Goal: Task Accomplishment & Management: Manage account settings

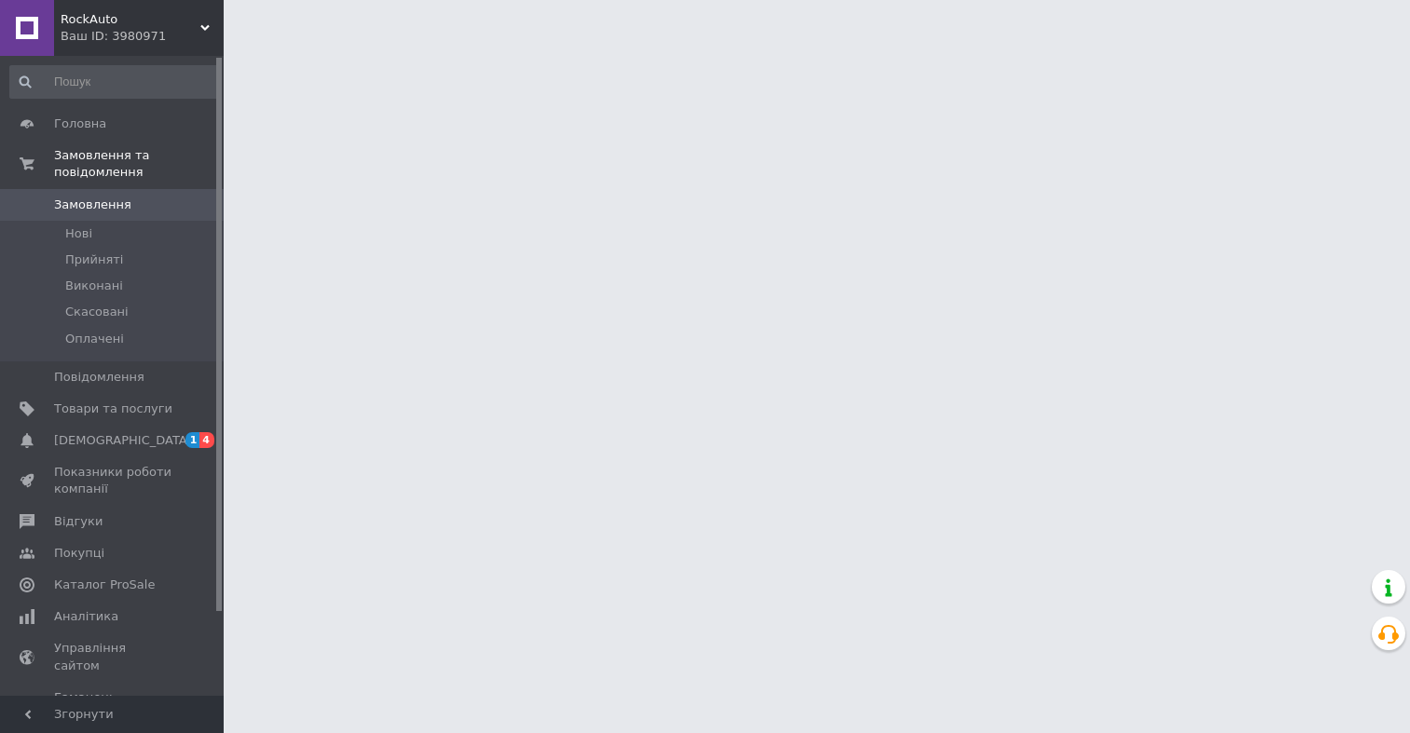
drag, startPoint x: 0, startPoint y: 0, endPoint x: 410, endPoint y: 348, distance: 537.5
click at [410, 47] on html "RockAuto Ваш ID: 3980971 Сайт RockAuto Кабінет покупця Перевірити стан системи …" at bounding box center [705, 23] width 1410 height 47
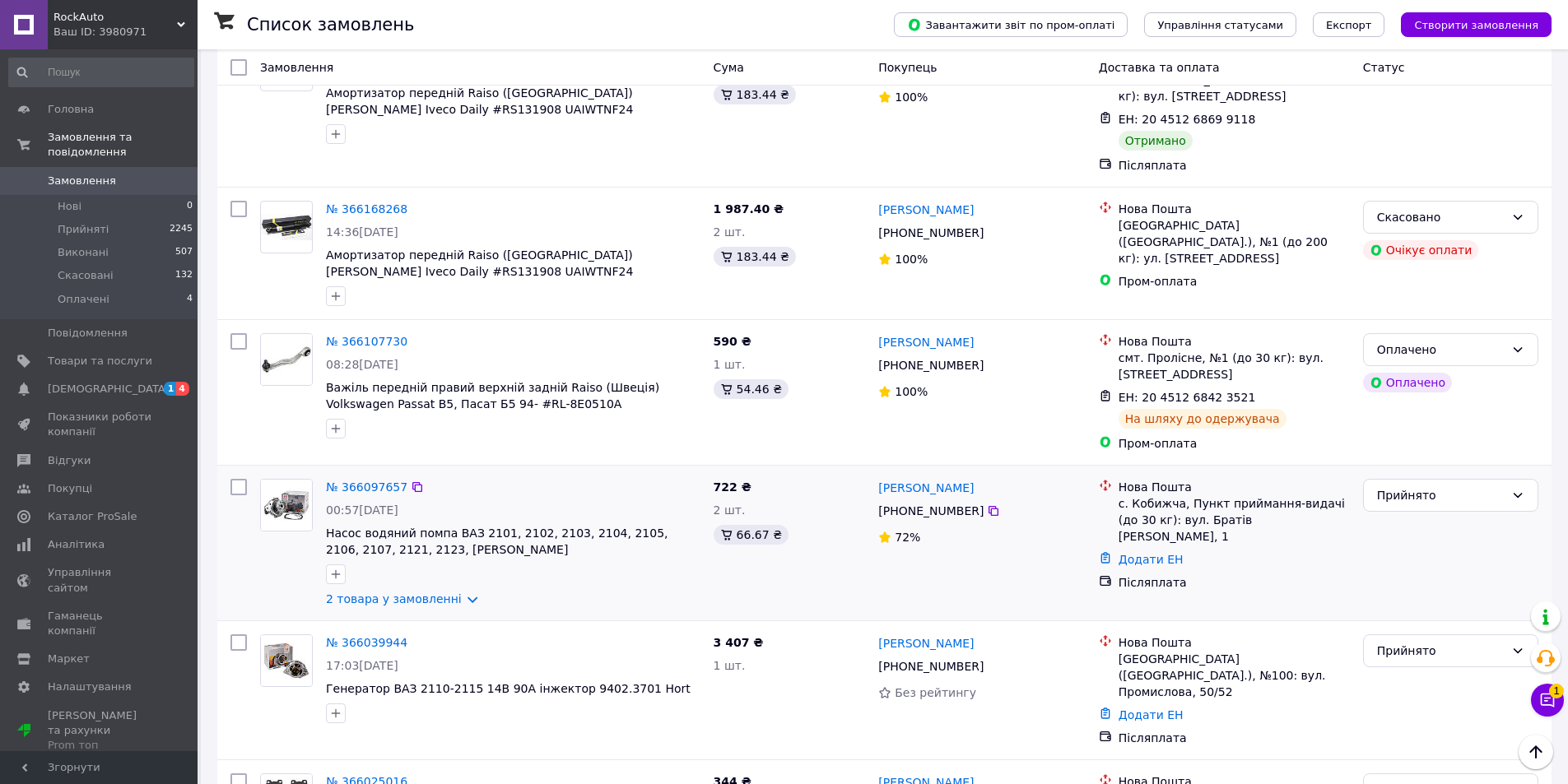
scroll to position [901, 0]
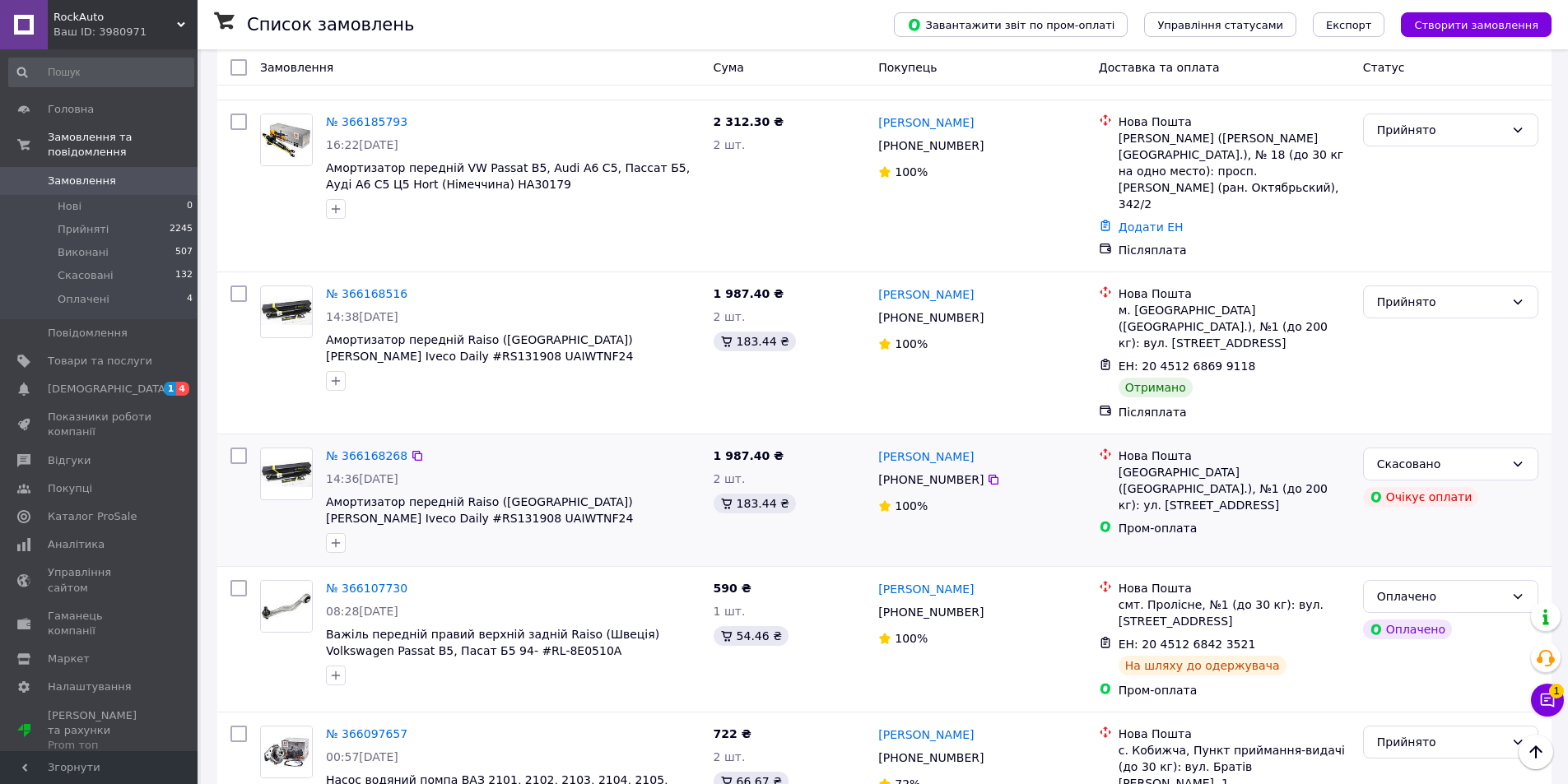
click at [236, 580] on input "checkbox" at bounding box center [239, 588] width 17 height 17
checkbox input "true"
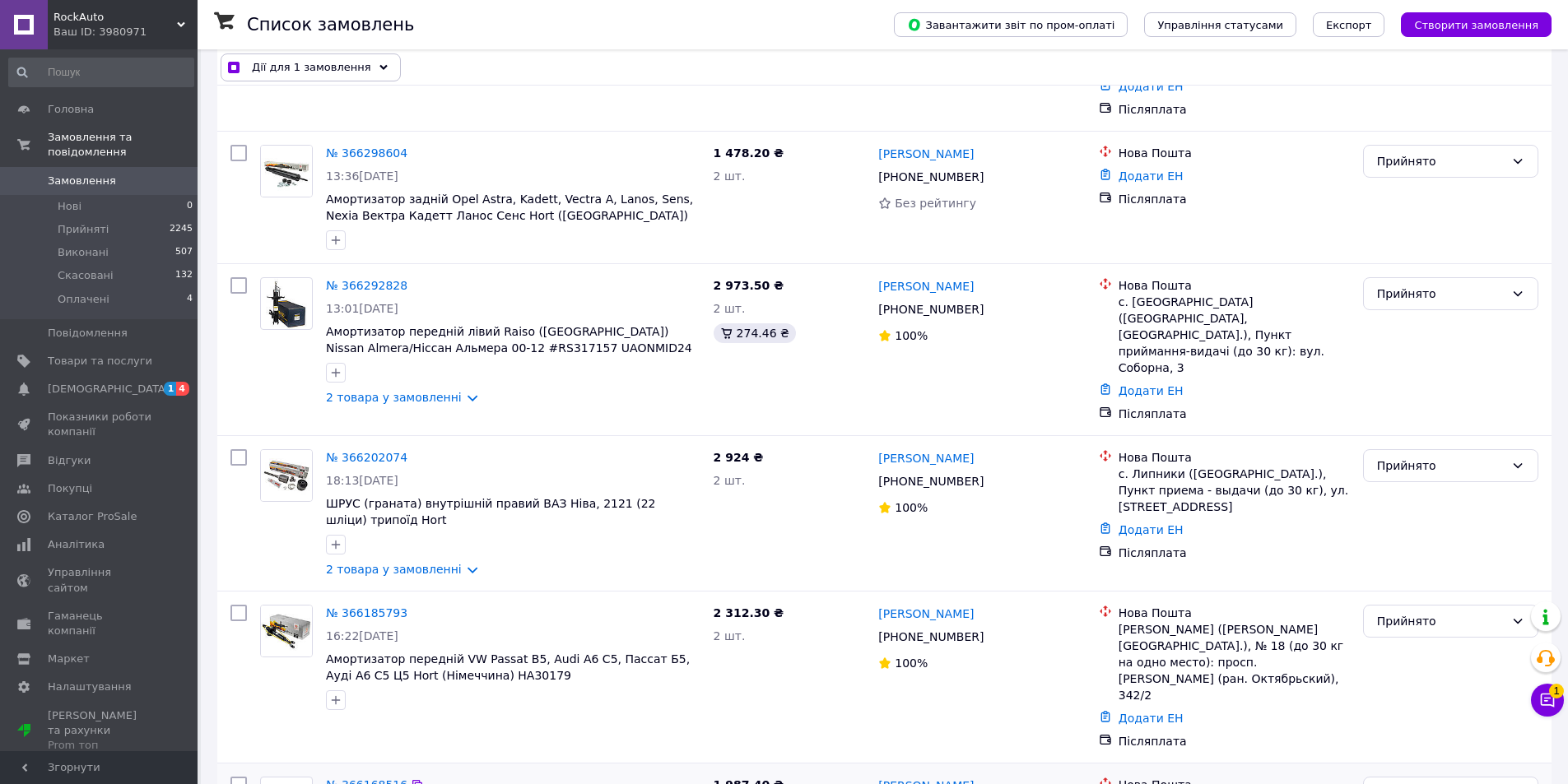
scroll to position [411, 0]
click at [360, 57] on div "Дії для 1 замовлення" at bounding box center [311, 68] width 180 height 28
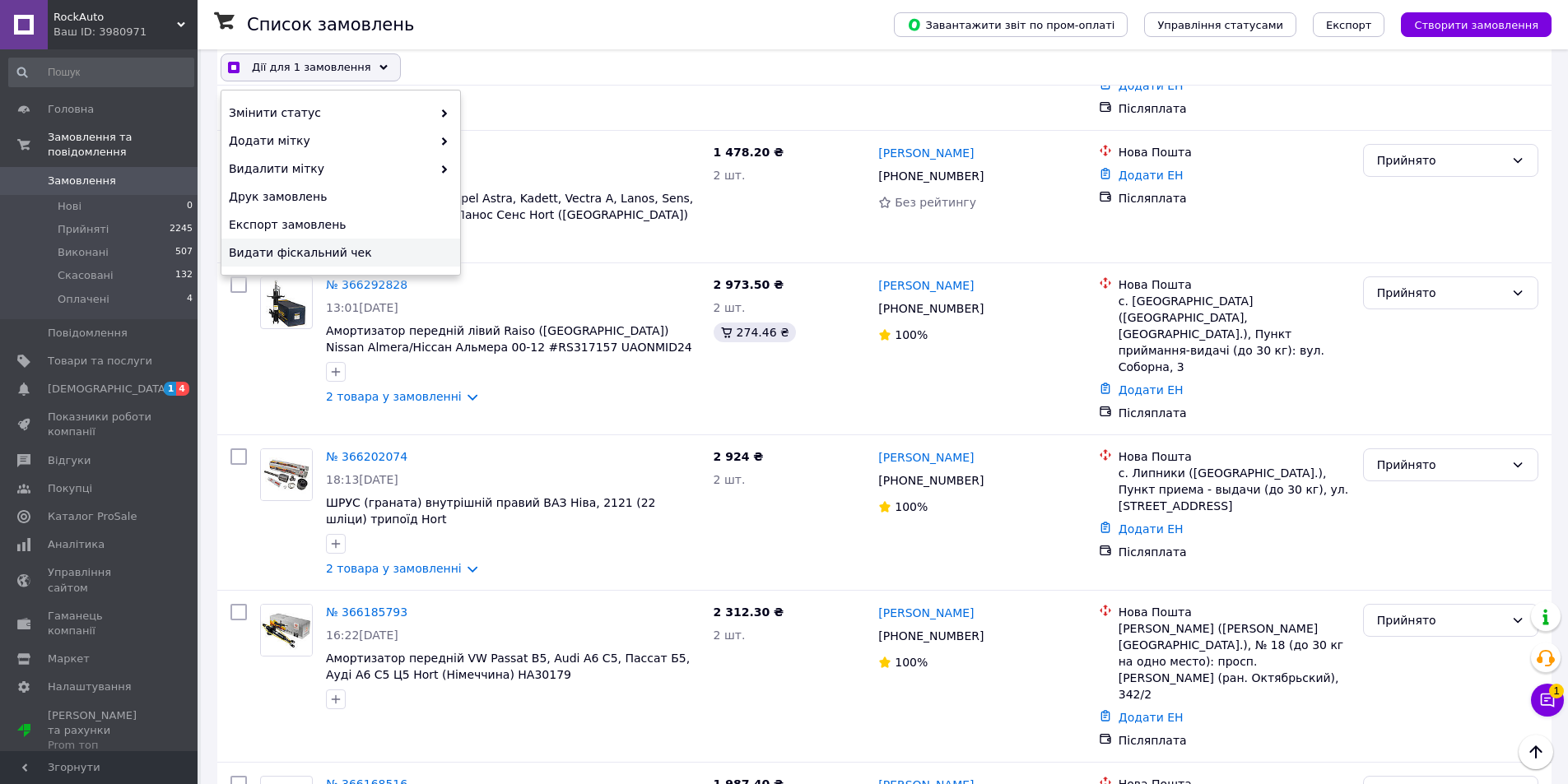
click at [373, 263] on div "Видати фіскальний чек" at bounding box center [341, 253] width 239 height 28
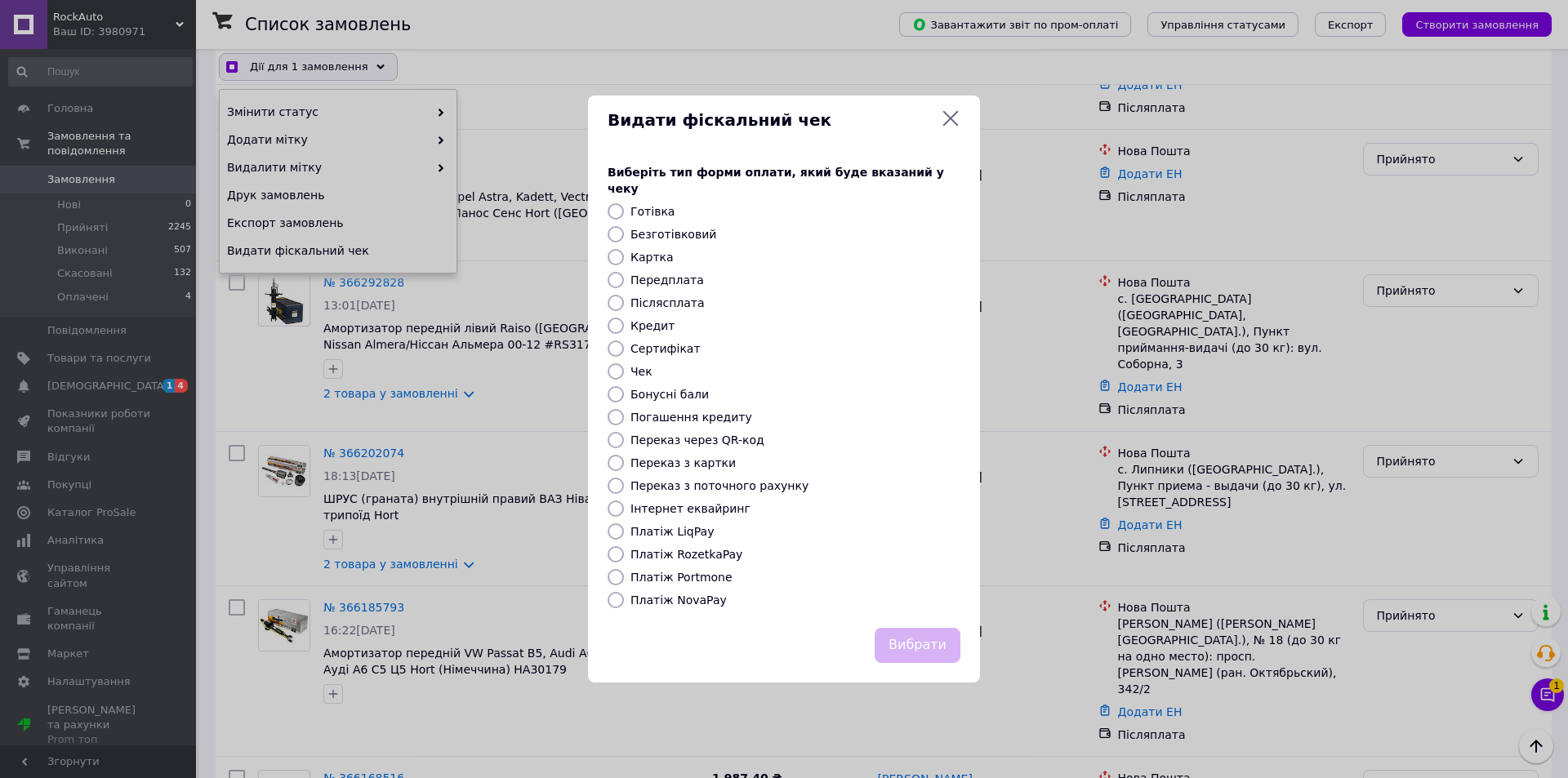
checkbox input "true"
click at [665, 548] on label "Платіж RozetkaPay" at bounding box center [686, 554] width 112 height 13
click at [624, 546] on input "Платіж RozetkaPay" at bounding box center [615, 554] width 17 height 17
radio input "true"
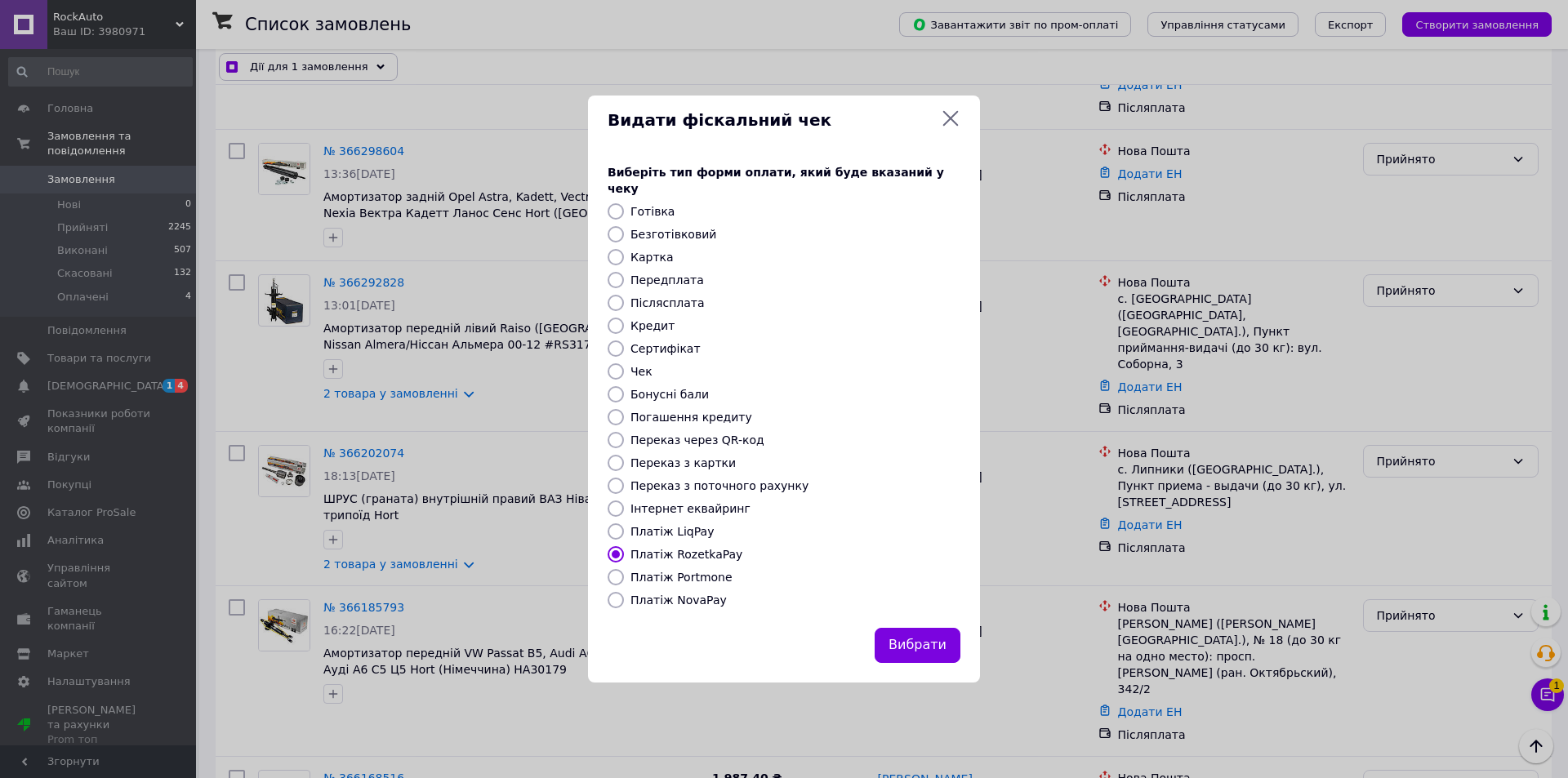
click at [893, 628] on button "Вибрати" at bounding box center [918, 646] width 86 height 35
checkbox input "true"
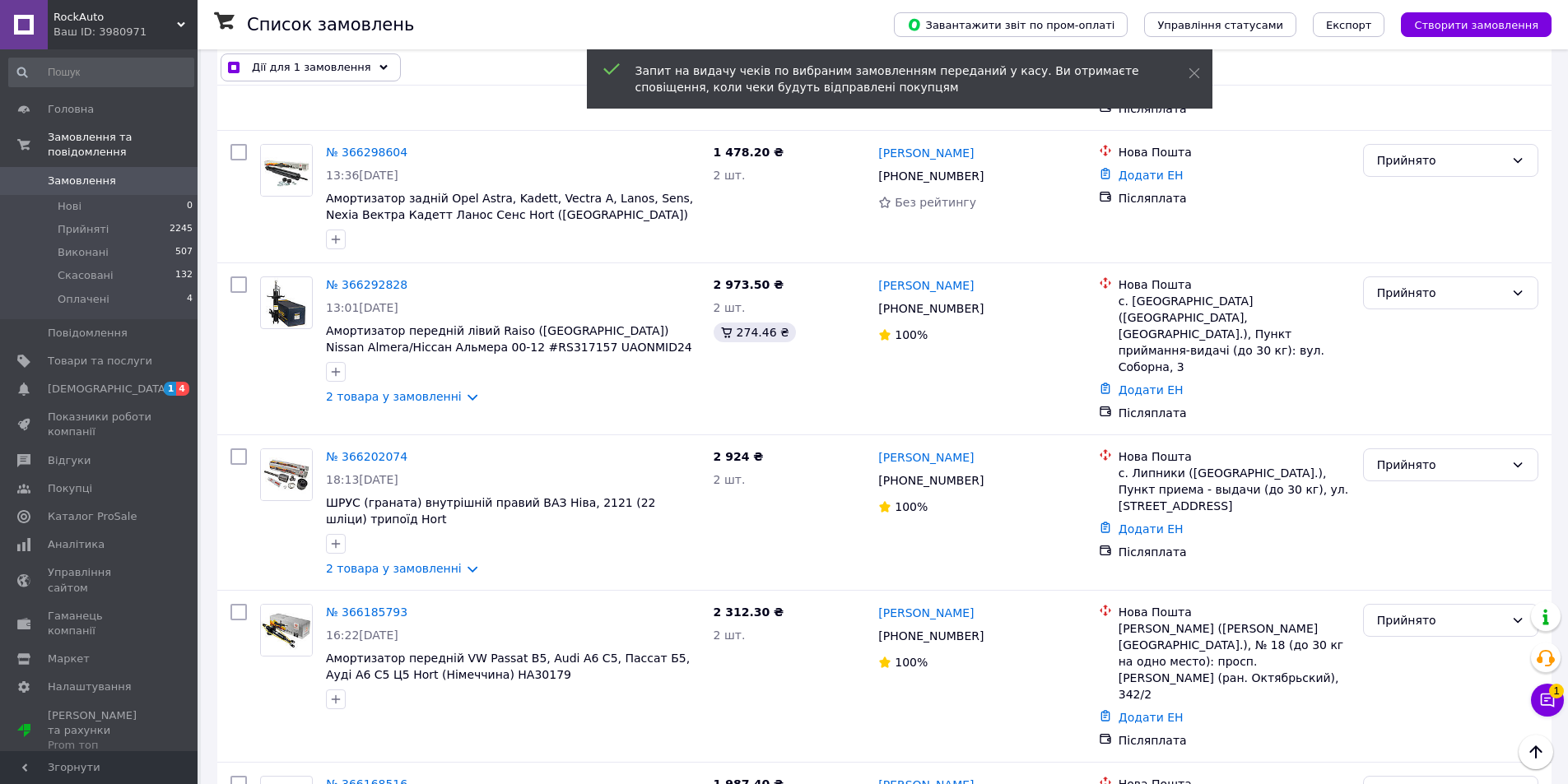
click at [235, 69] on input "checkbox" at bounding box center [233, 68] width 11 height 11
checkbox input "false"
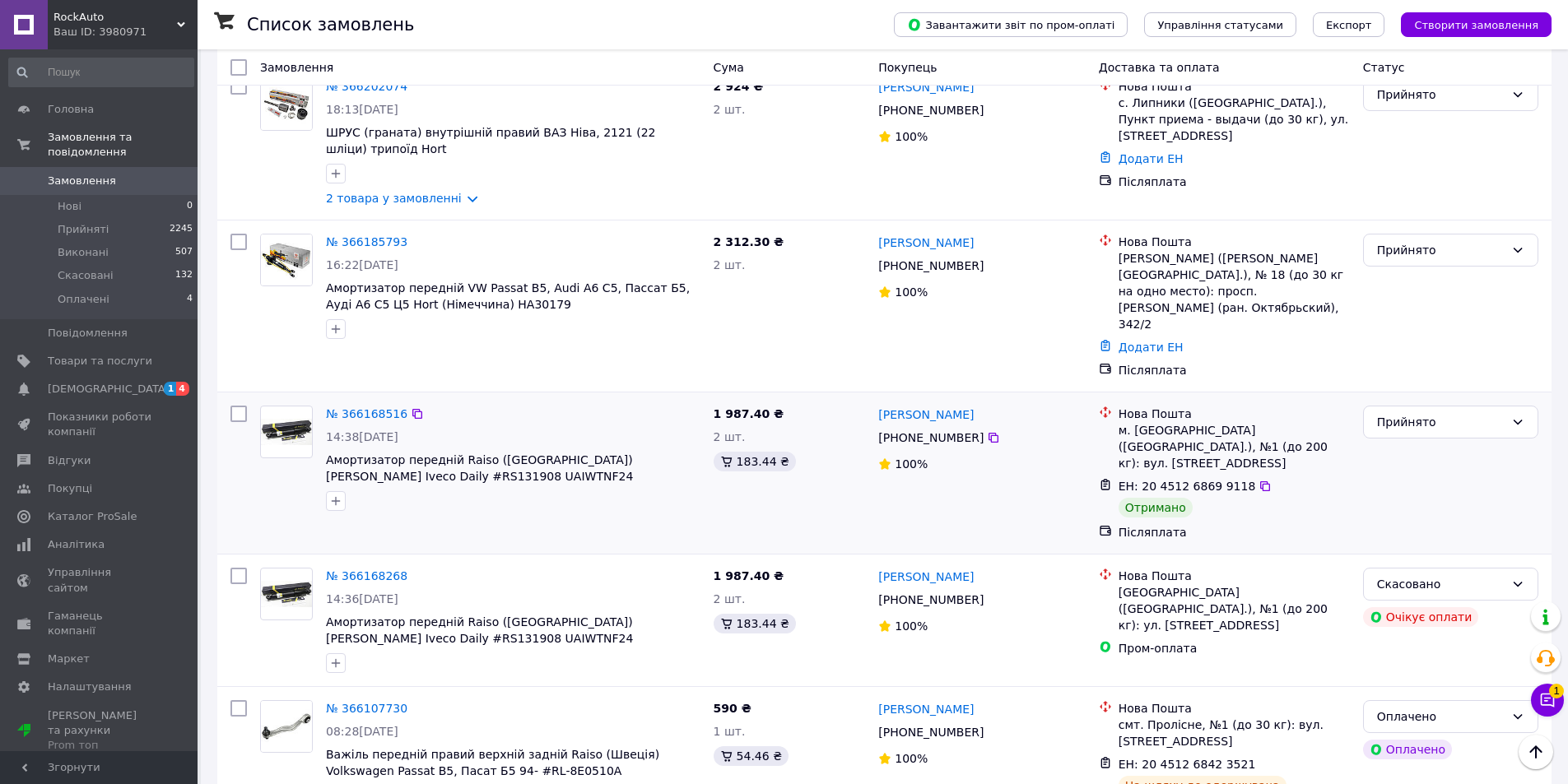
scroll to position [741, 0]
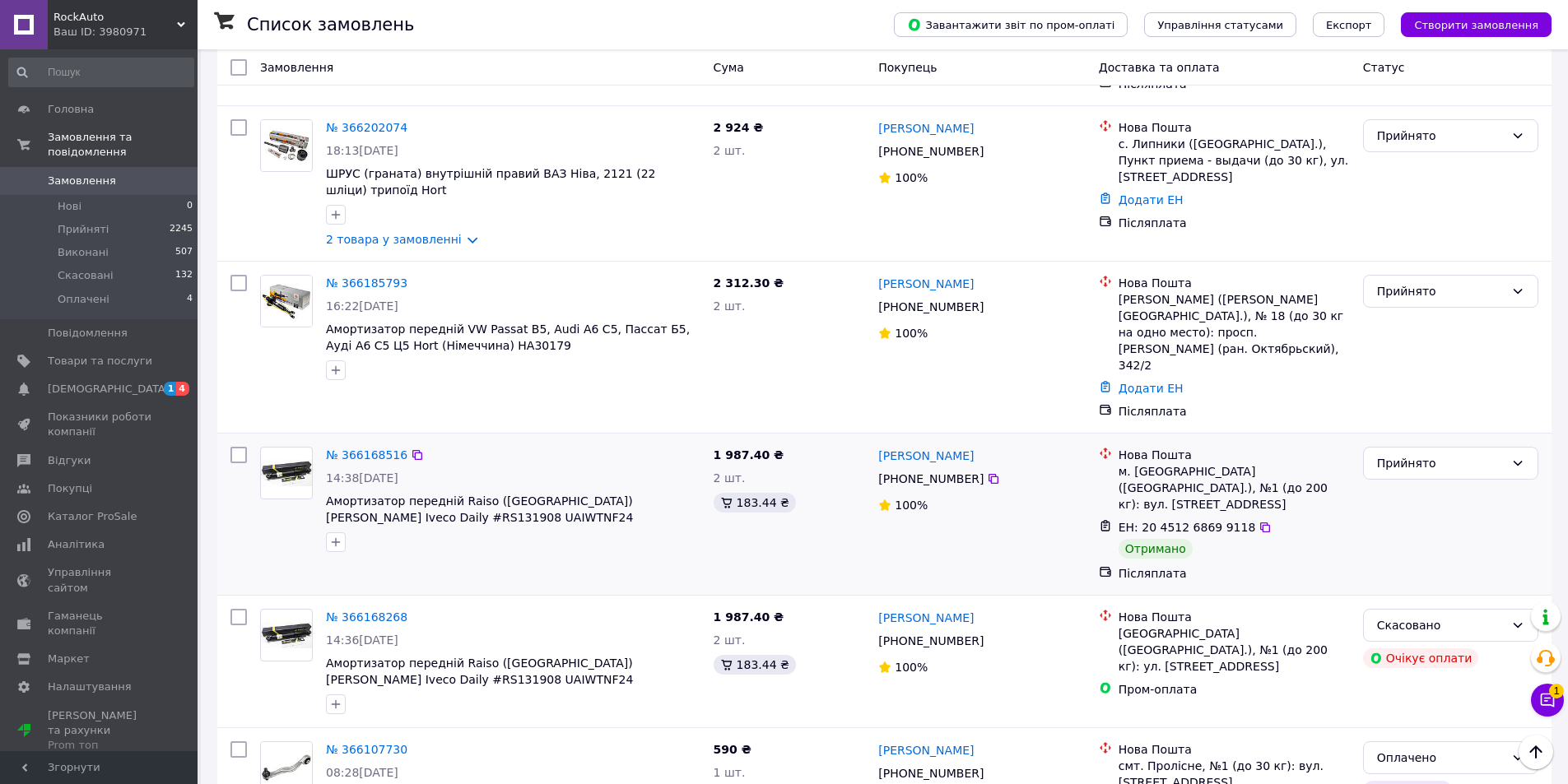
click at [237, 447] on input "checkbox" at bounding box center [239, 455] width 17 height 17
checkbox input "true"
click at [330, 66] on span "Дії для 1 замовлення" at bounding box center [311, 67] width 119 height 17
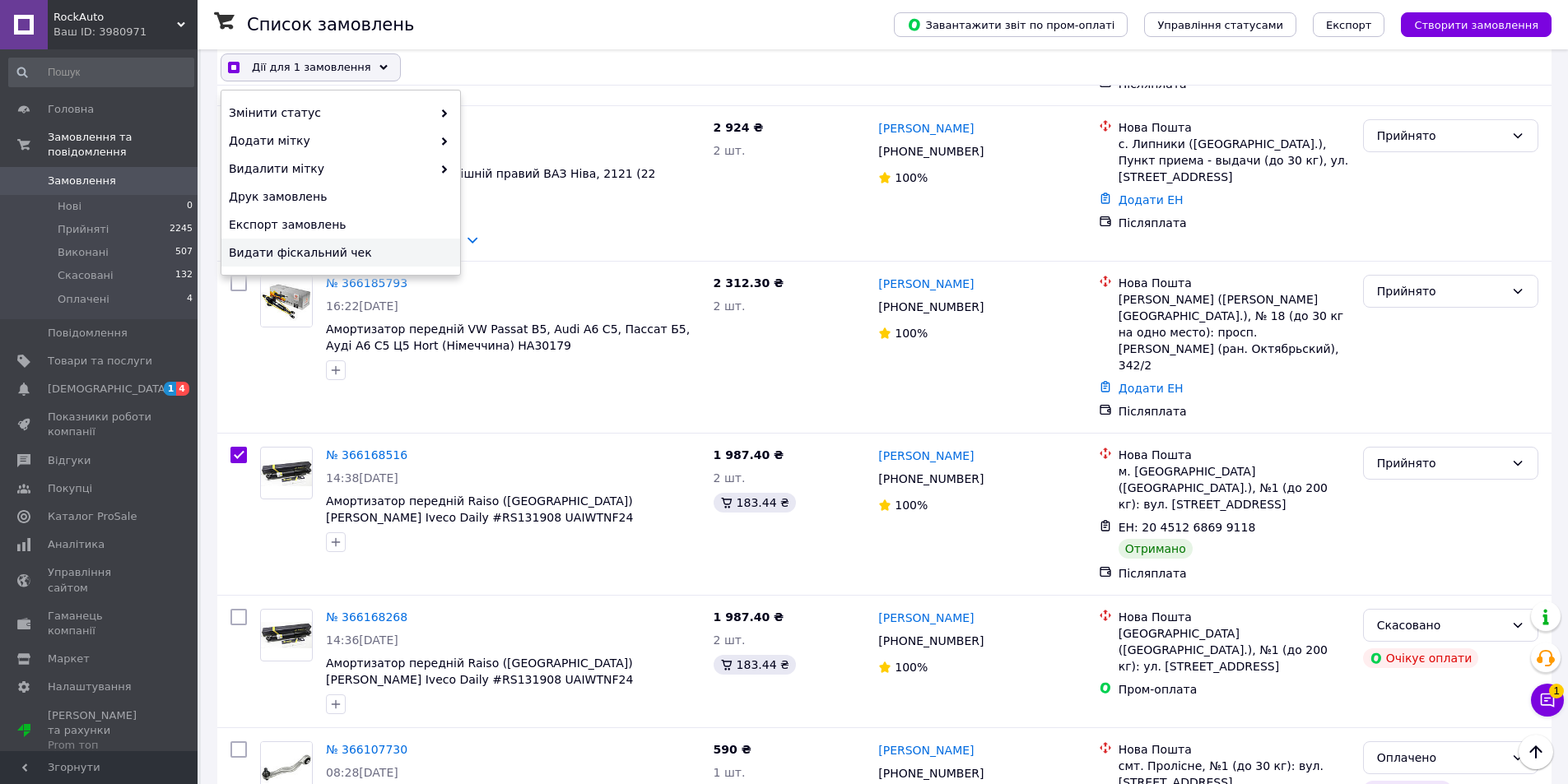
click at [384, 243] on div "Видати фіскальний чек" at bounding box center [341, 253] width 239 height 28
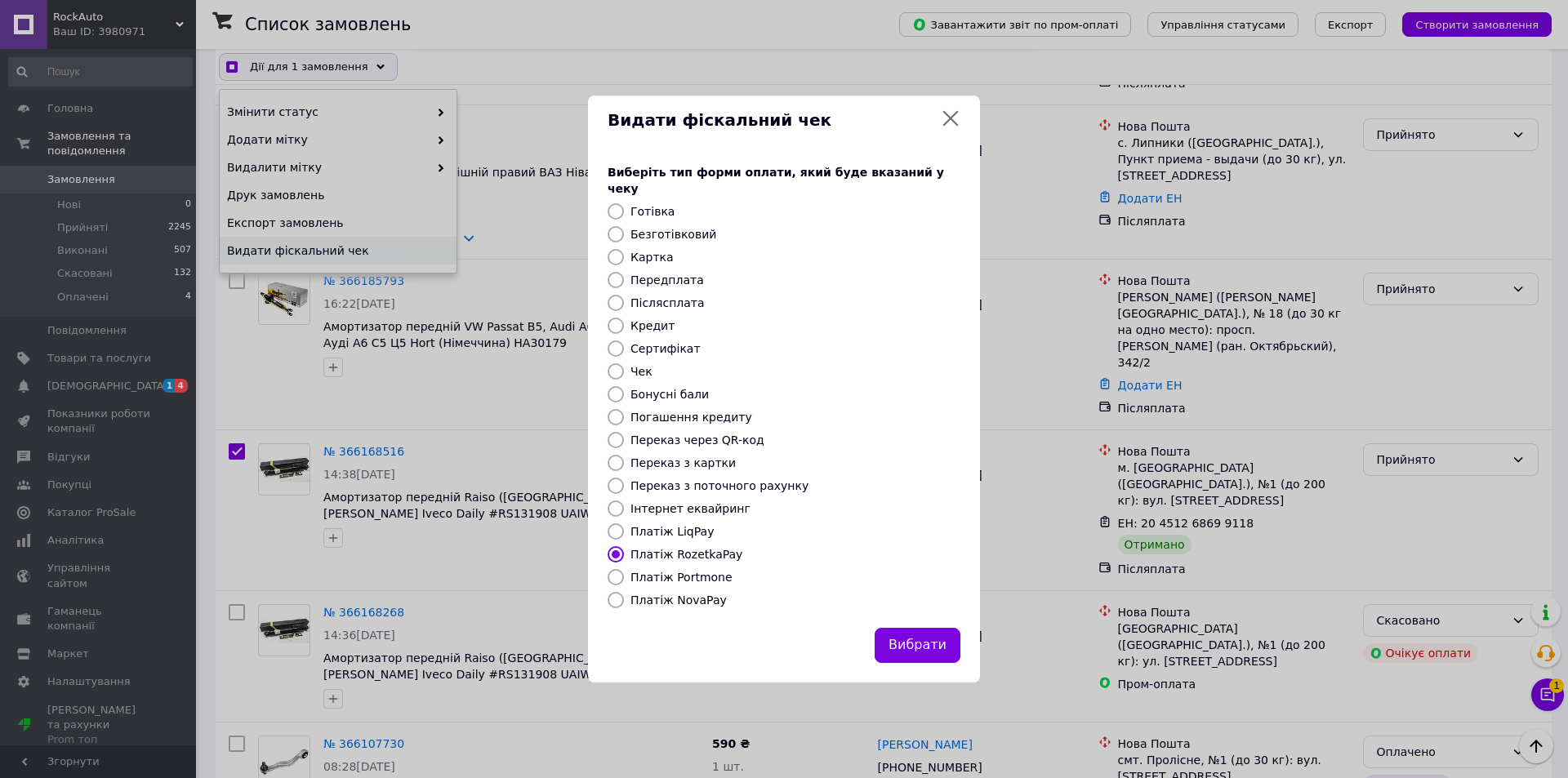
checkbox input "true"
click at [689, 296] on label "Післясплата" at bounding box center [667, 302] width 74 height 13
click at [624, 294] on input "Післясплата" at bounding box center [615, 302] width 17 height 17
radio input "true"
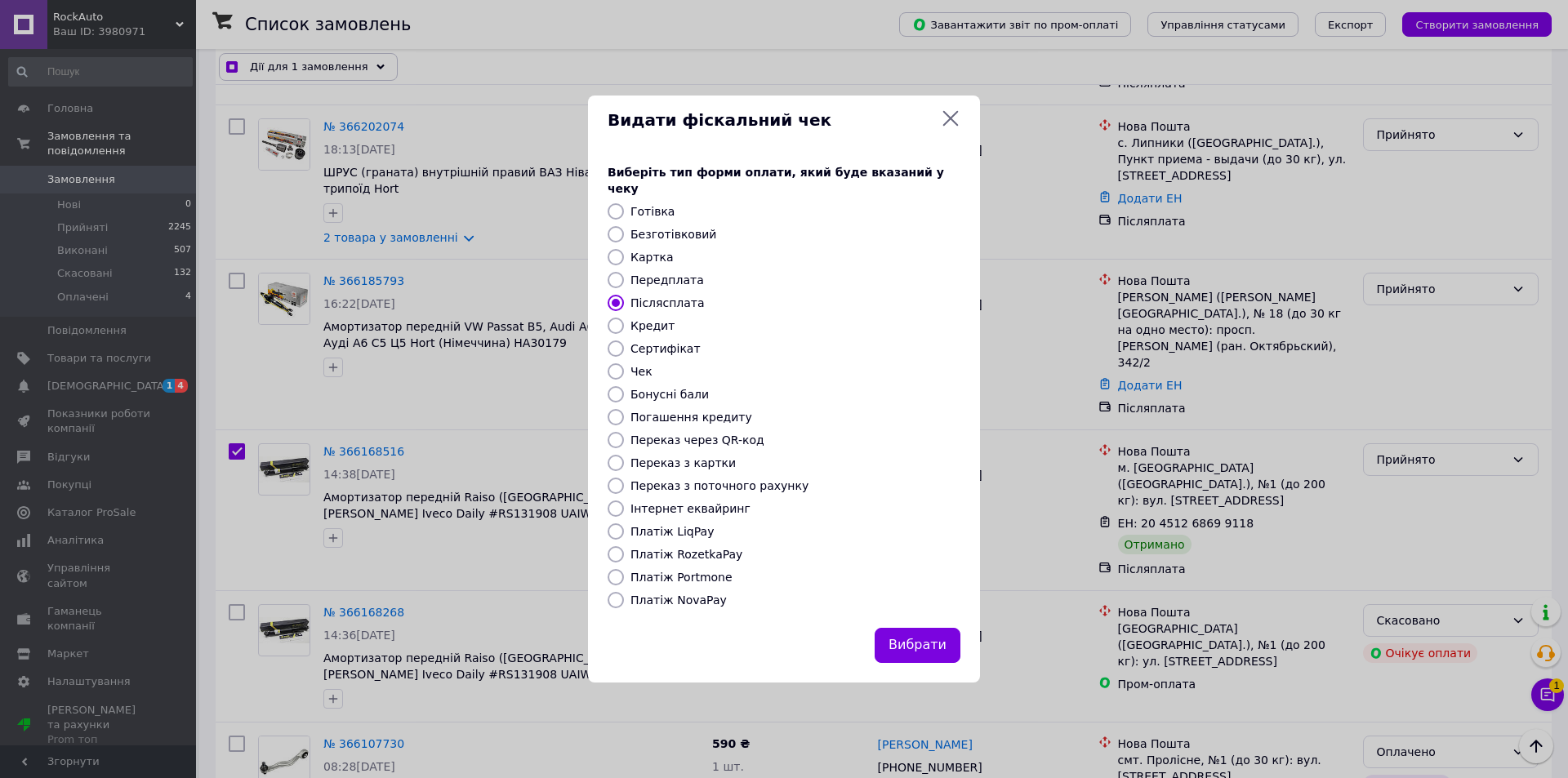
drag, startPoint x: 955, startPoint y: 649, endPoint x: 101, endPoint y: 29, distance: 1055.3
click at [954, 641] on button "Вибрати" at bounding box center [918, 646] width 86 height 35
checkbox input "true"
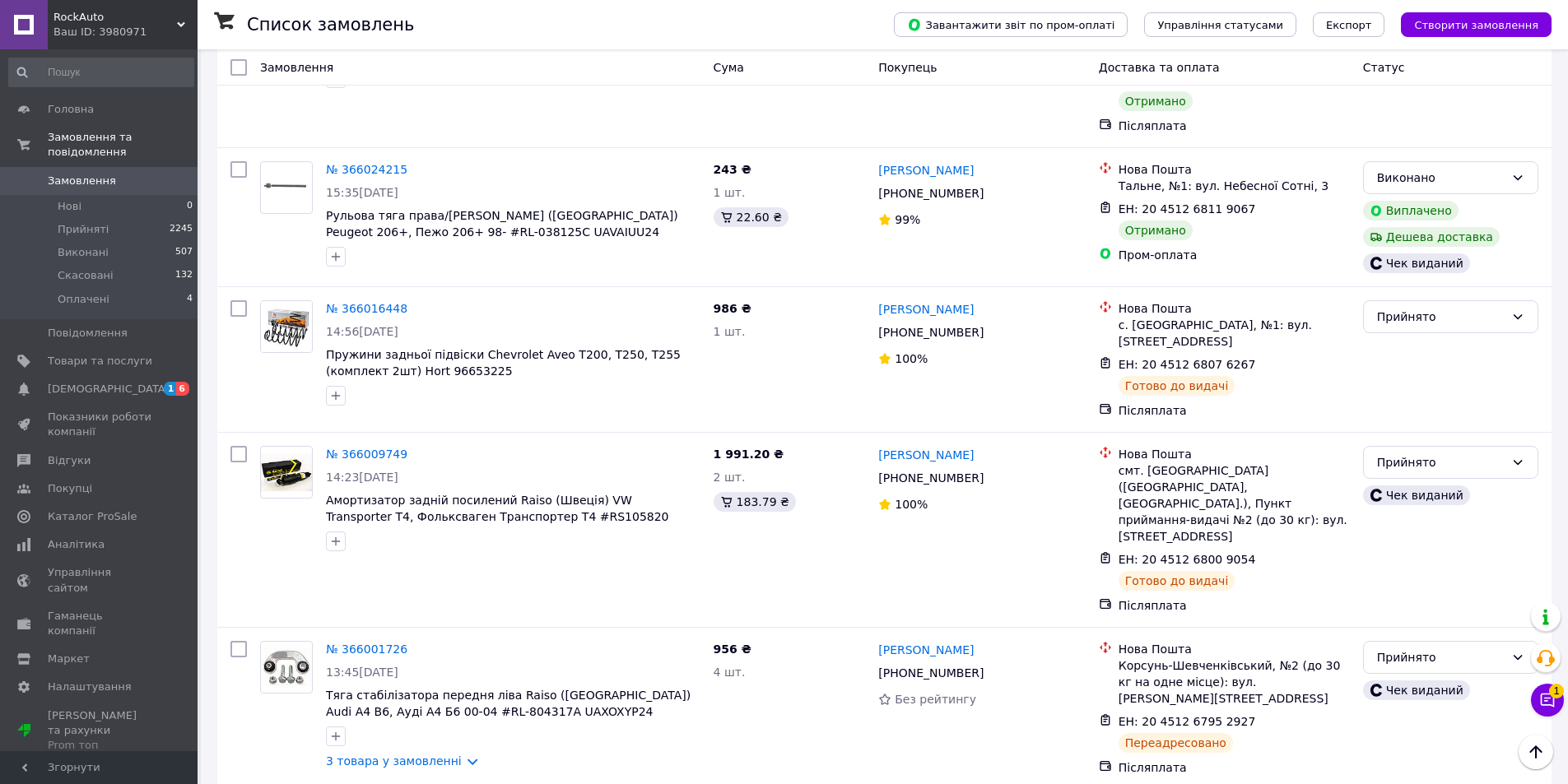
scroll to position [2221, 0]
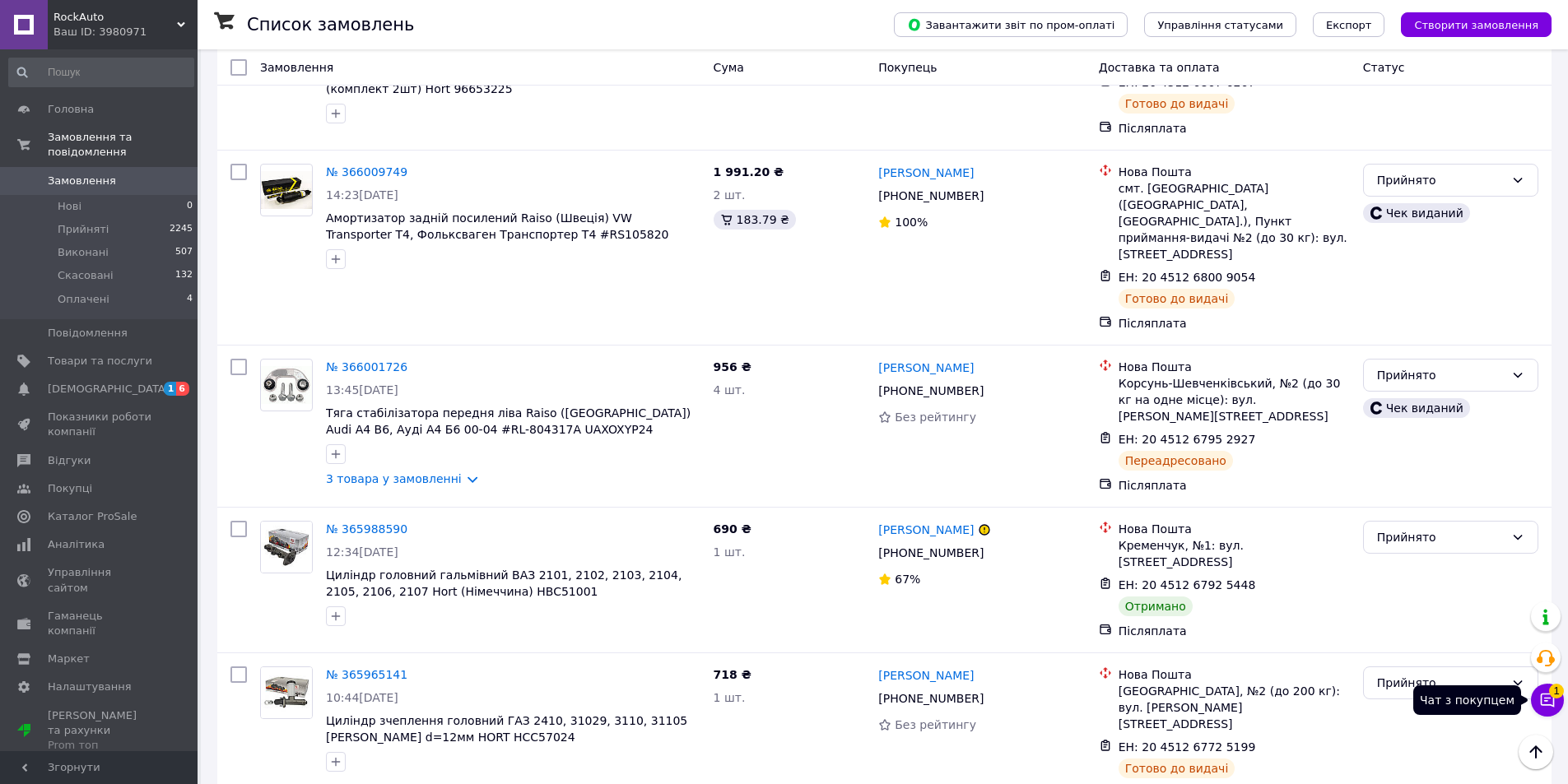
drag, startPoint x: 1558, startPoint y: 703, endPoint x: 1549, endPoint y: 690, distance: 15.8
click at [1245, 646] on button "Чат з покупцем 1" at bounding box center [1547, 699] width 33 height 33
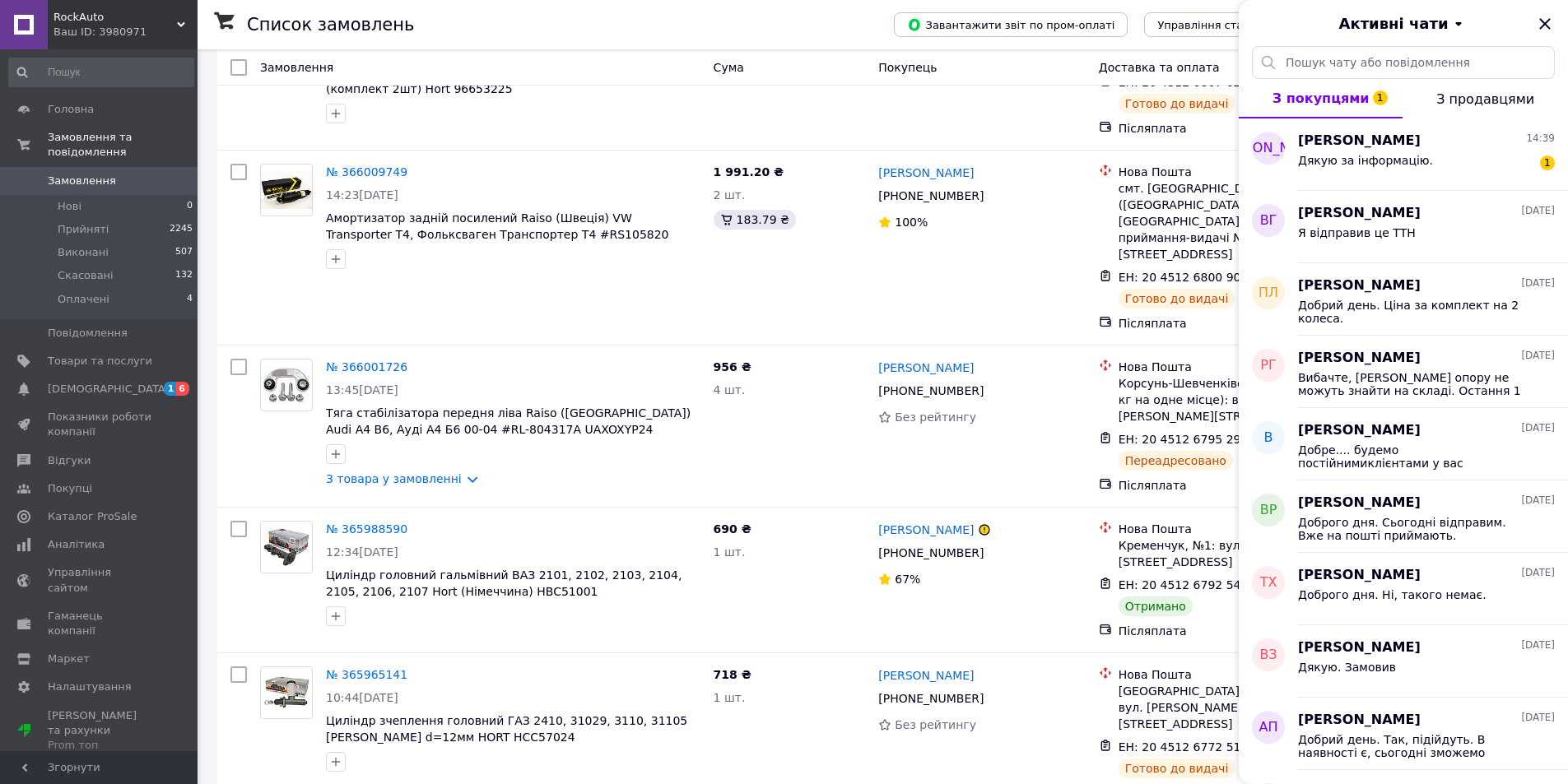
click at [1245, 143] on span "Андрій Гриценко" at bounding box center [1359, 140] width 123 height 19
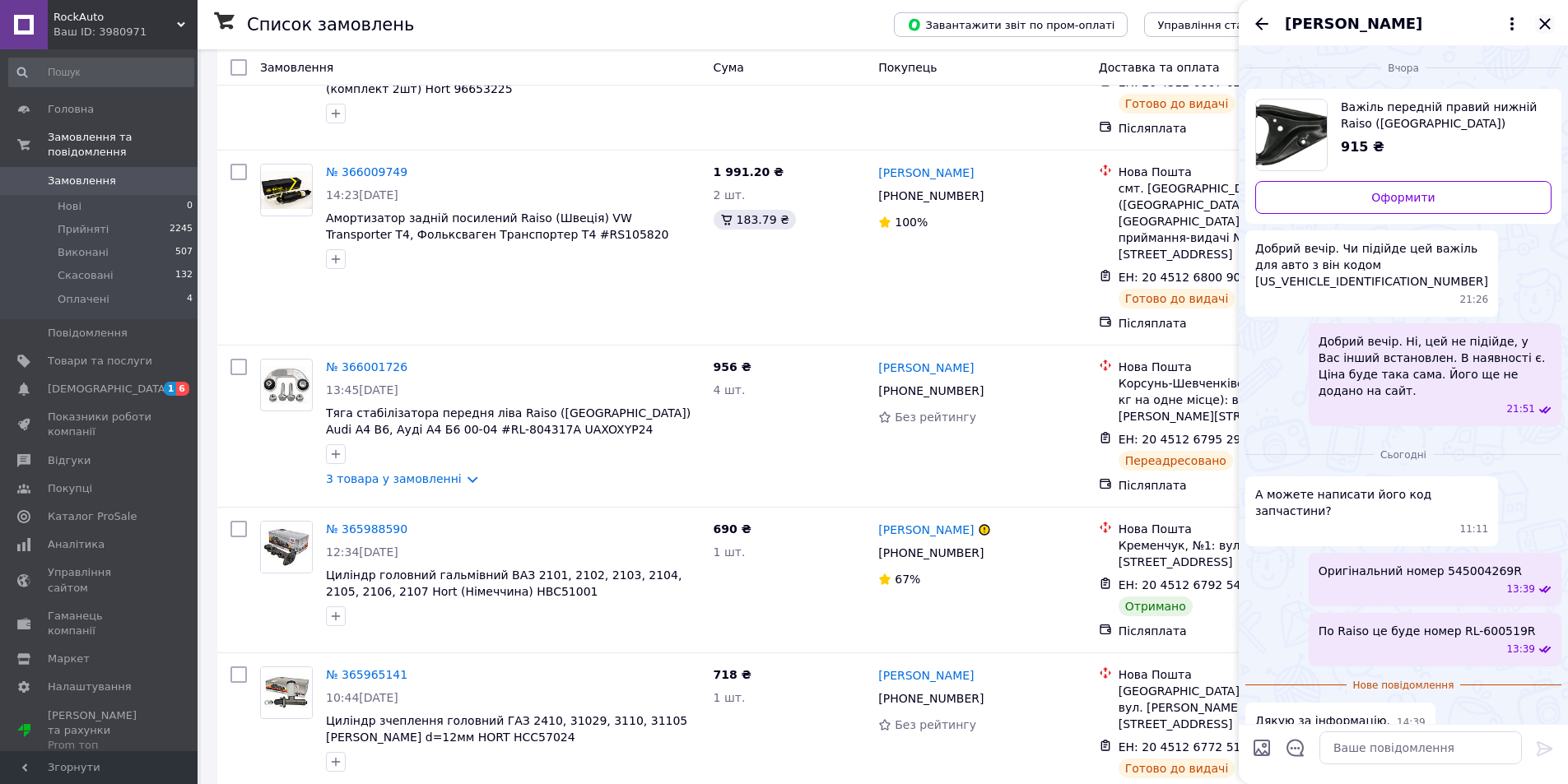
click at [1245, 25] on icon "Закрити" at bounding box center [1545, 24] width 11 height 11
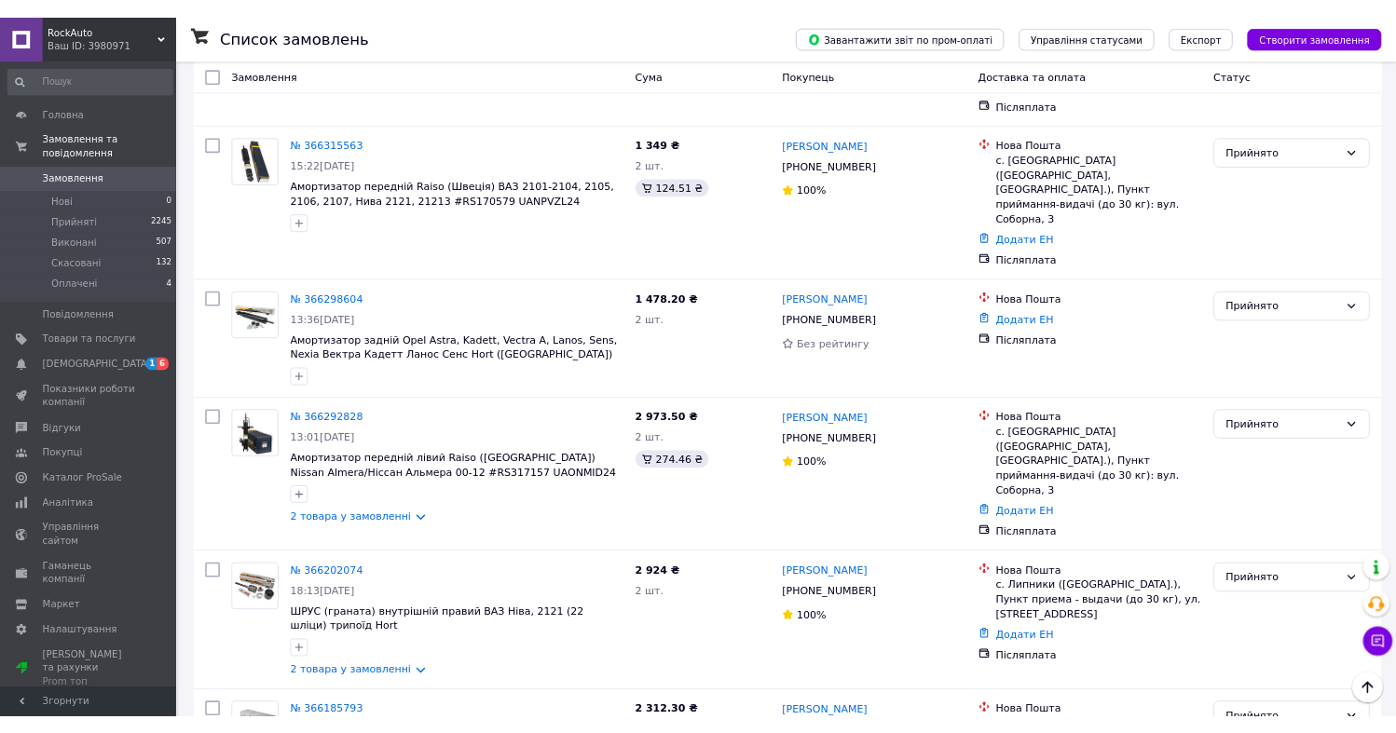
scroll to position [89, 0]
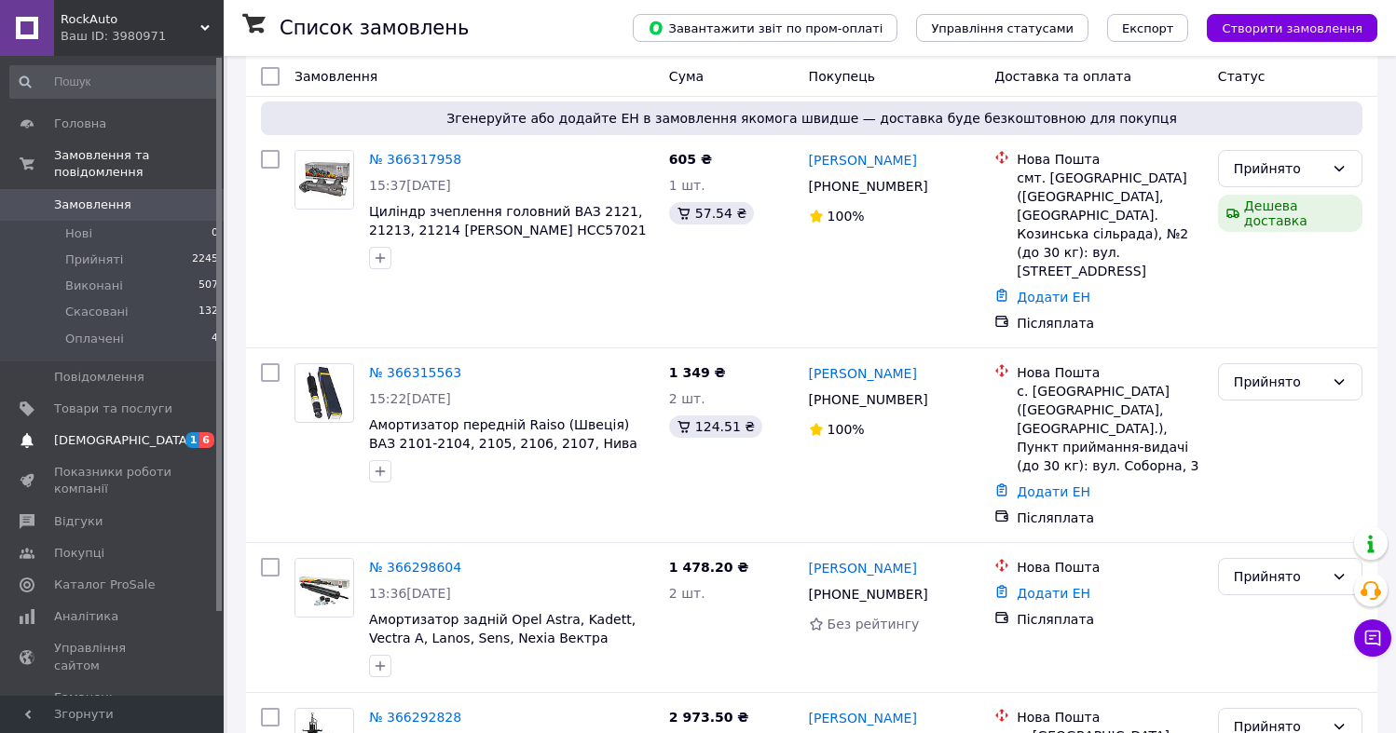
click at [148, 432] on span "[DEMOGRAPHIC_DATA]" at bounding box center [113, 440] width 118 height 17
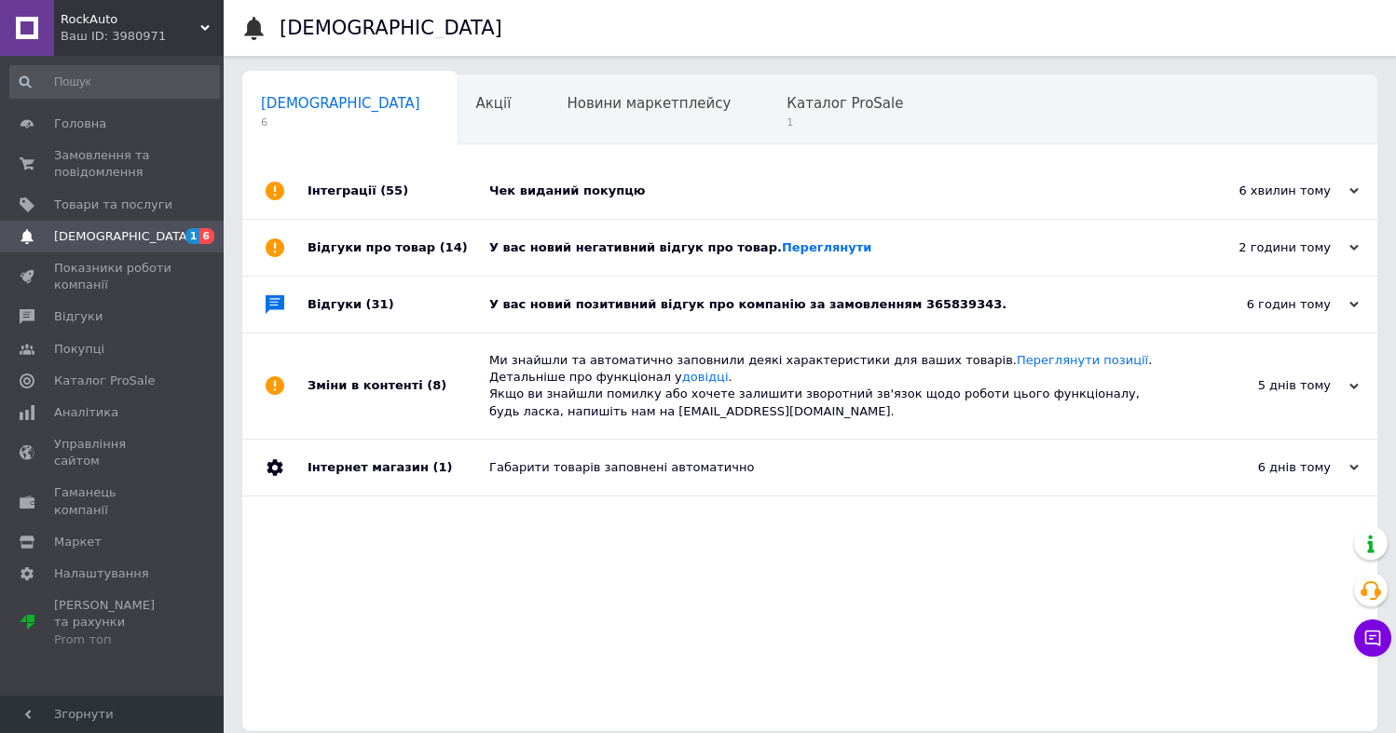
click at [623, 172] on div "Чек виданий покупцю" at bounding box center [830, 191] width 683 height 56
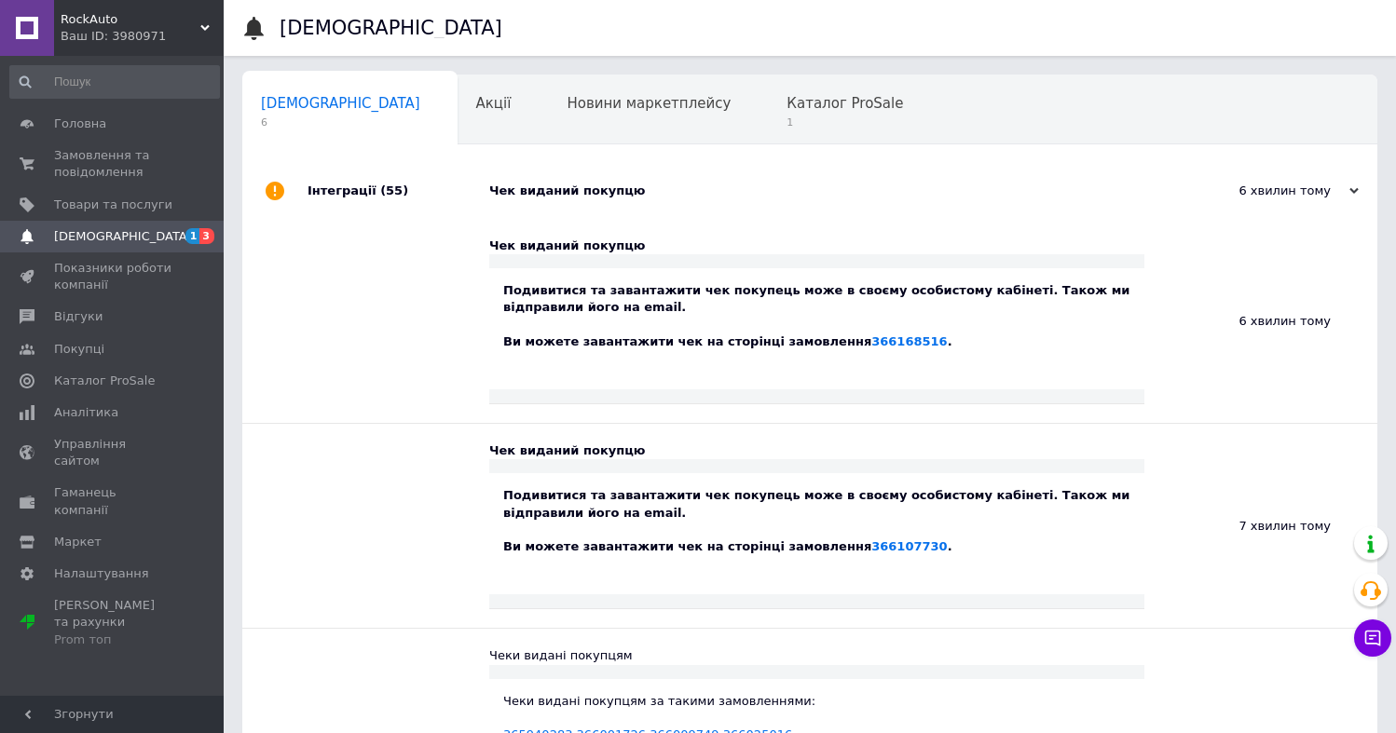
click at [542, 193] on div "Чек виданий покупцю" at bounding box center [830, 191] width 683 height 17
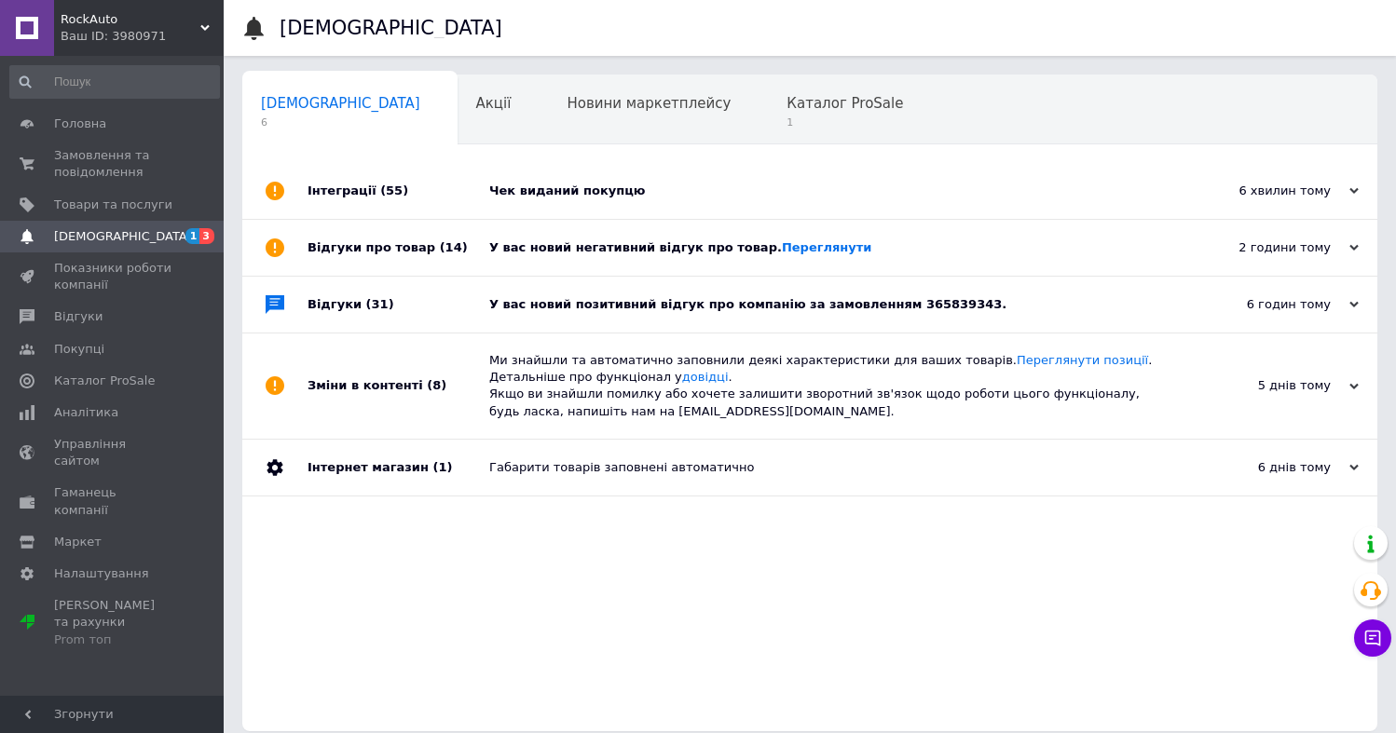
click at [770, 234] on div "У вас новий негативний відгук про товар. Переглянути" at bounding box center [830, 248] width 683 height 56
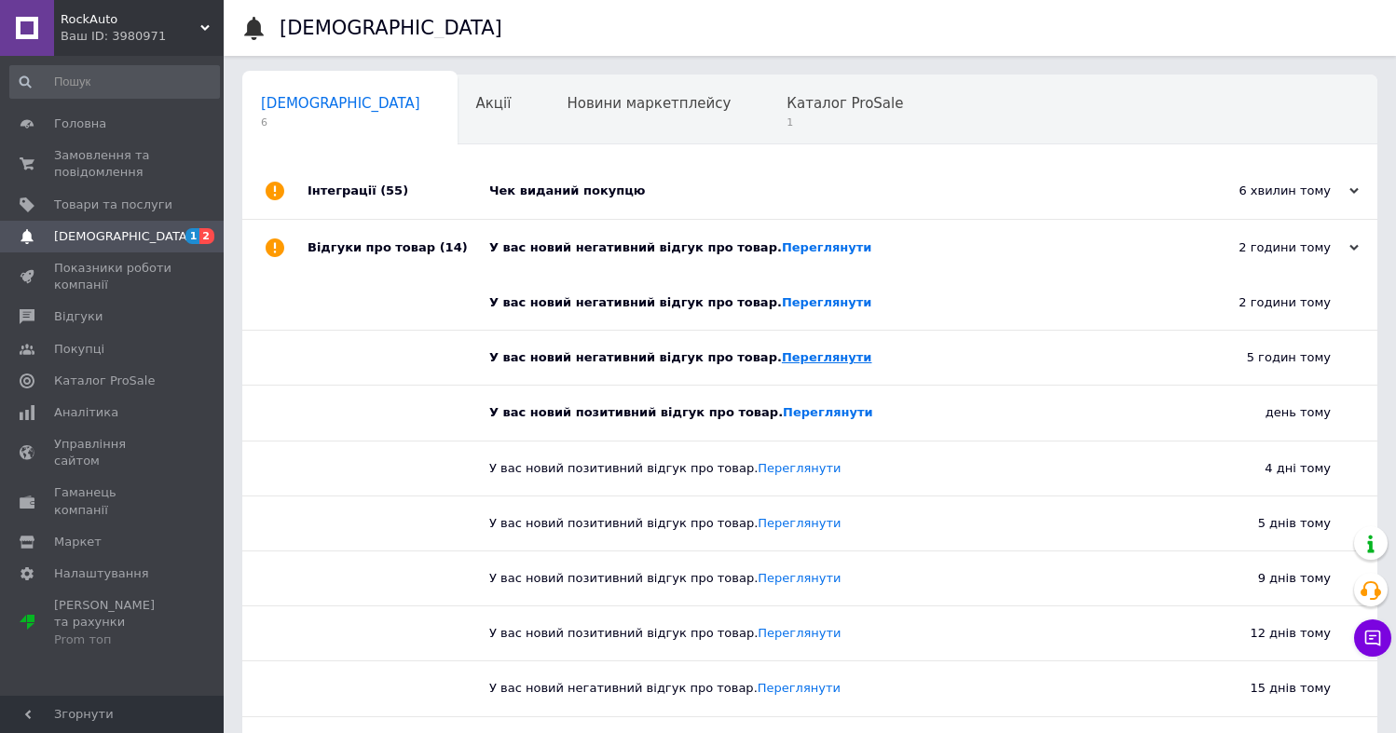
drag, startPoint x: 780, startPoint y: 368, endPoint x: 778, endPoint y: 356, distance: 12.3
click at [778, 362] on div "У вас новий негативний відгук про товар. Переглянути" at bounding box center [816, 358] width 655 height 54
click at [782, 357] on link "Переглянути" at bounding box center [827, 357] width 90 height 14
click at [792, 301] on link "Переглянути" at bounding box center [827, 302] width 90 height 14
click at [815, 398] on div "У вас новий позитивний відгук про товар. Переглянути" at bounding box center [816, 413] width 655 height 54
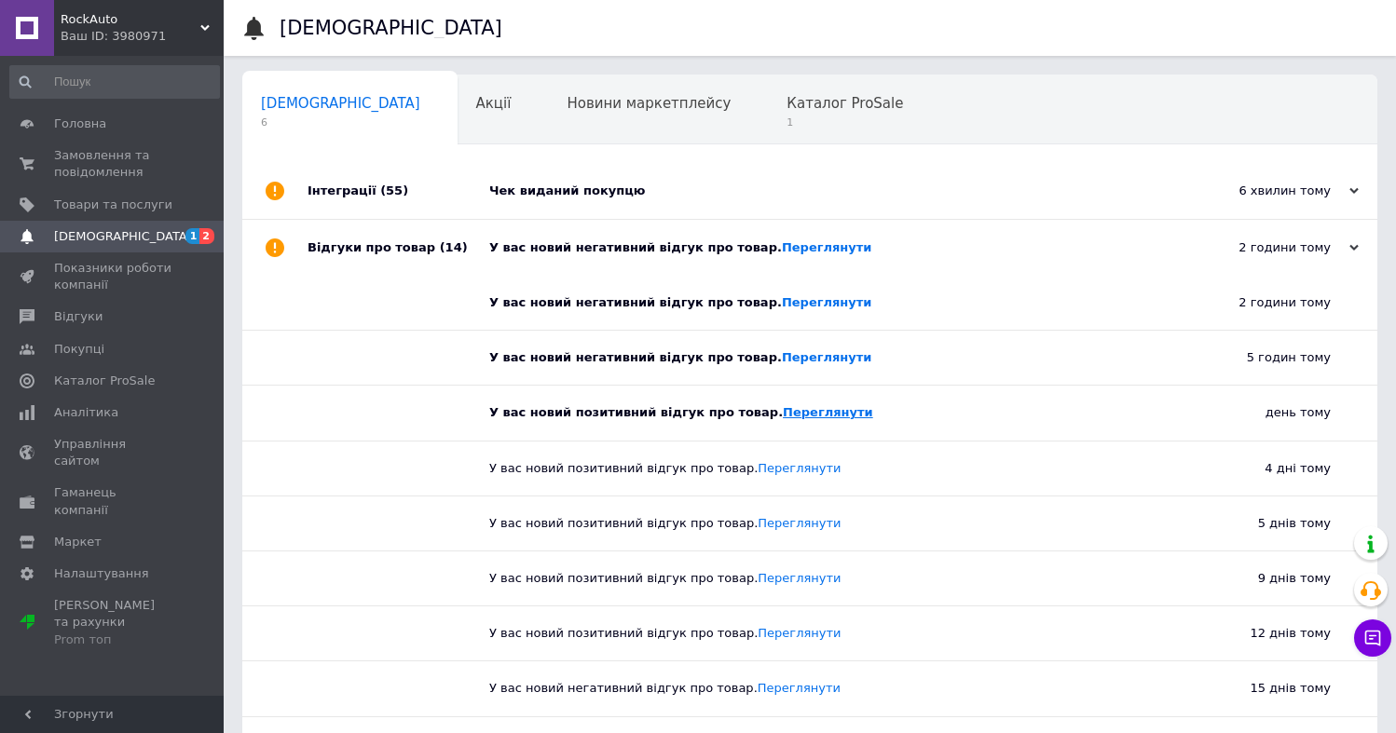
click at [807, 417] on link "Переглянути" at bounding box center [828, 412] width 90 height 14
click at [786, 118] on span "1" at bounding box center [844, 123] width 116 height 14
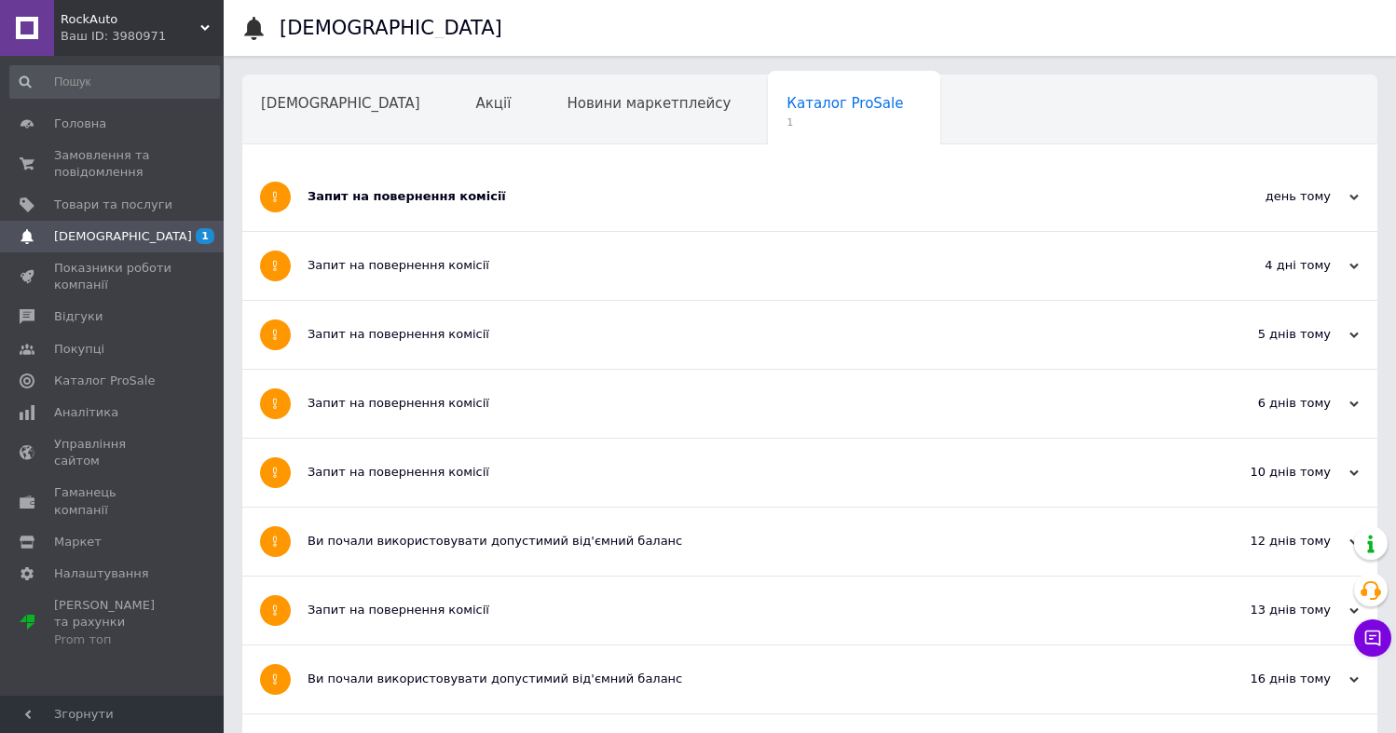
click at [591, 188] on div "Запит на повернення комісії" at bounding box center [740, 196] width 865 height 17
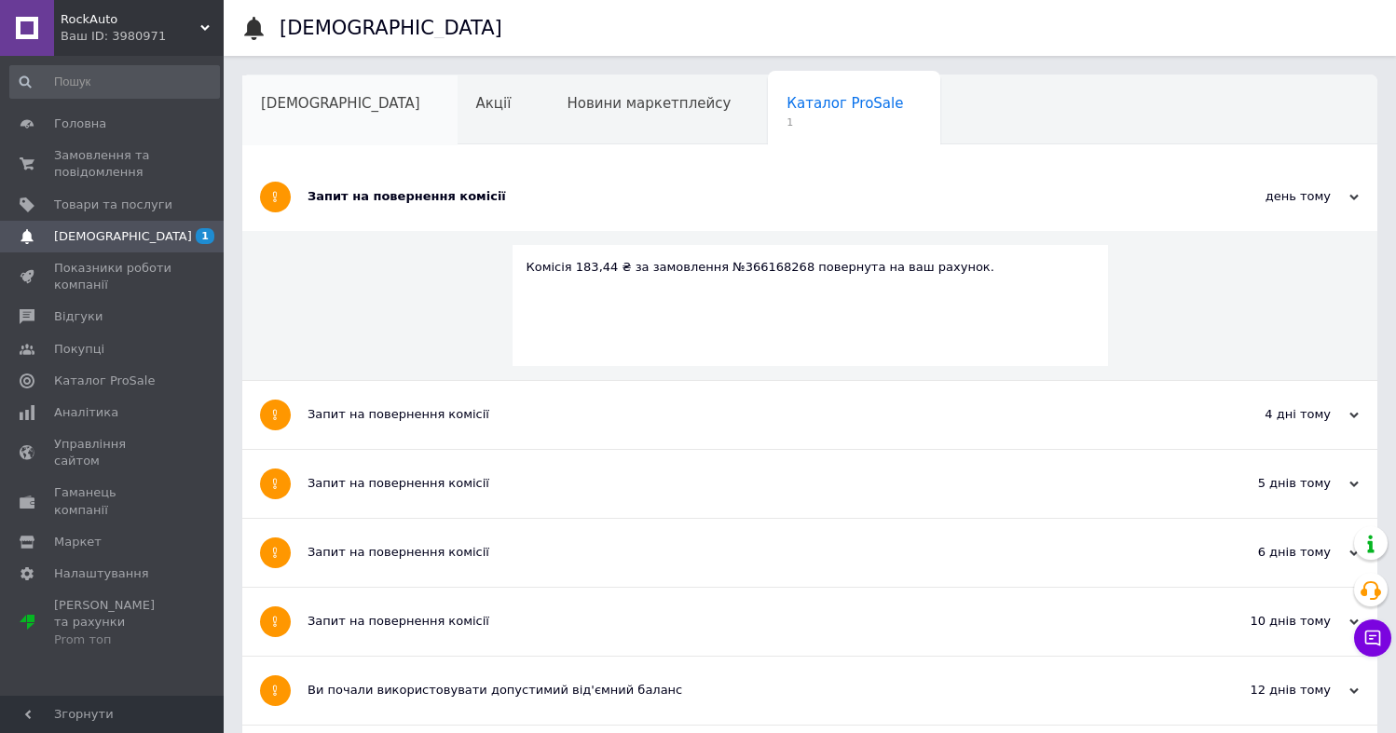
click at [316, 121] on div "[DEMOGRAPHIC_DATA]" at bounding box center [349, 110] width 215 height 71
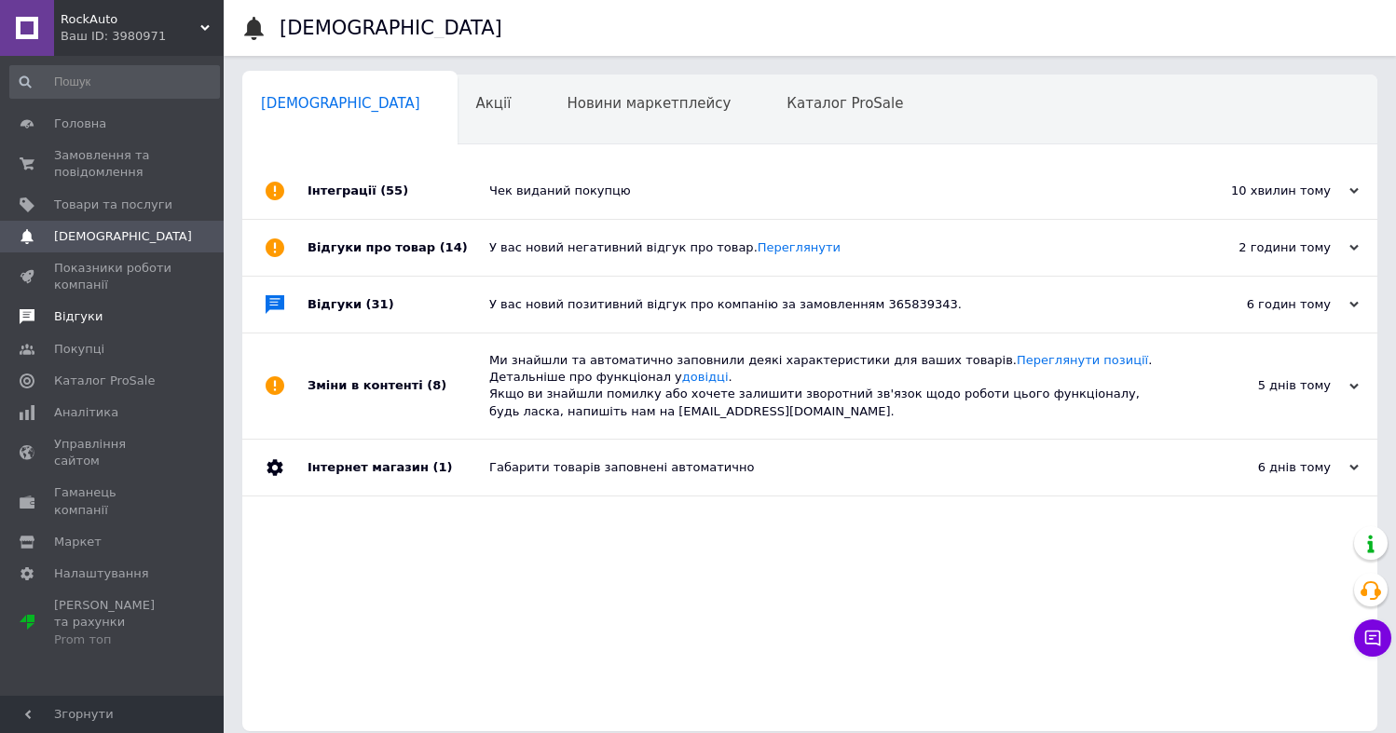
click at [118, 322] on span "Відгуки" at bounding box center [113, 316] width 118 height 17
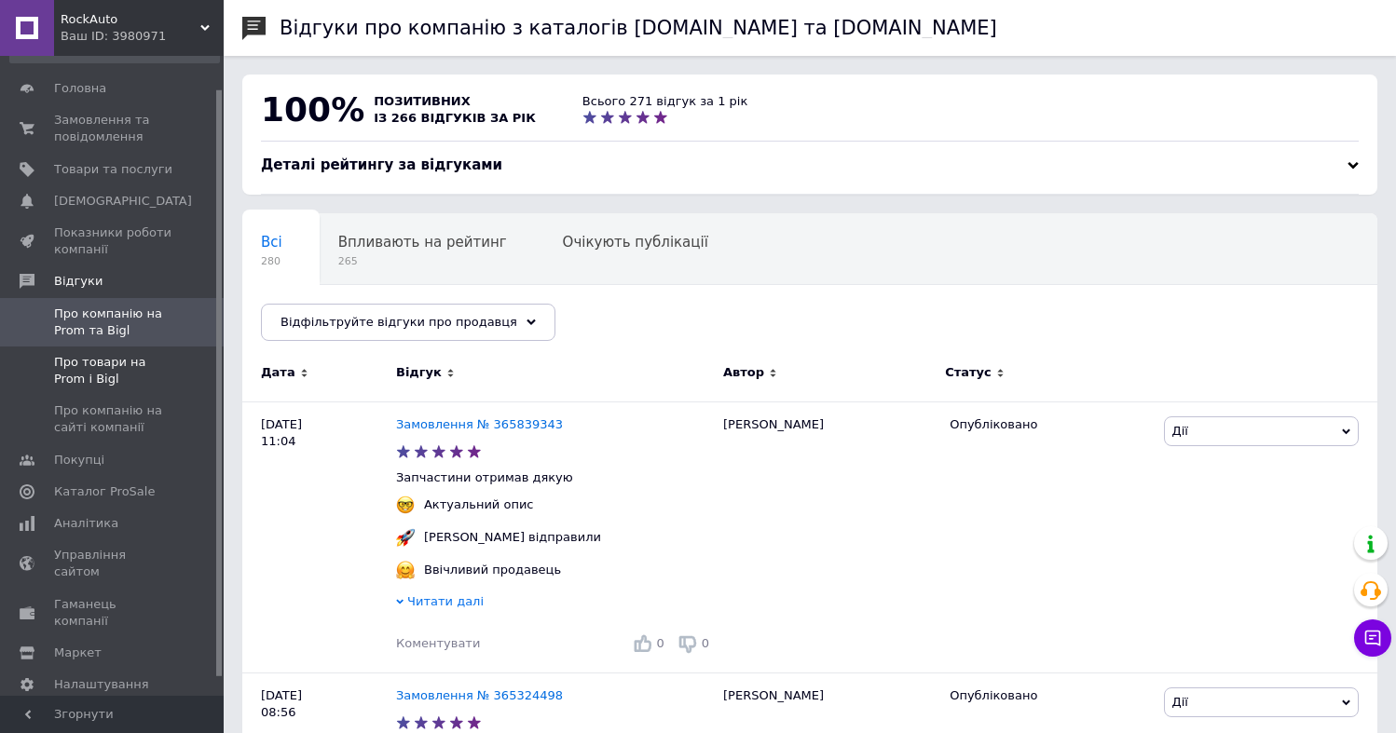
scroll to position [55, 0]
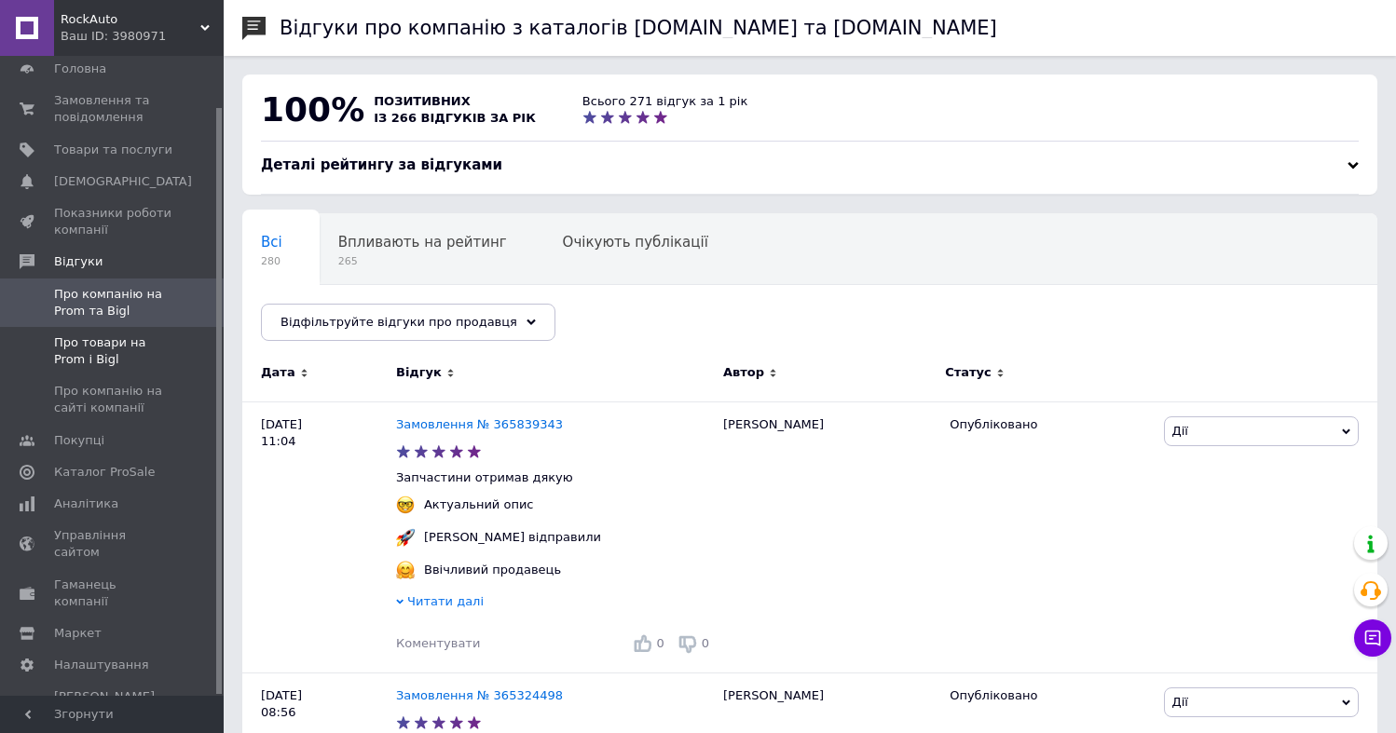
click at [114, 336] on span "Про товари на Prom і Bigl" at bounding box center [113, 352] width 118 height 34
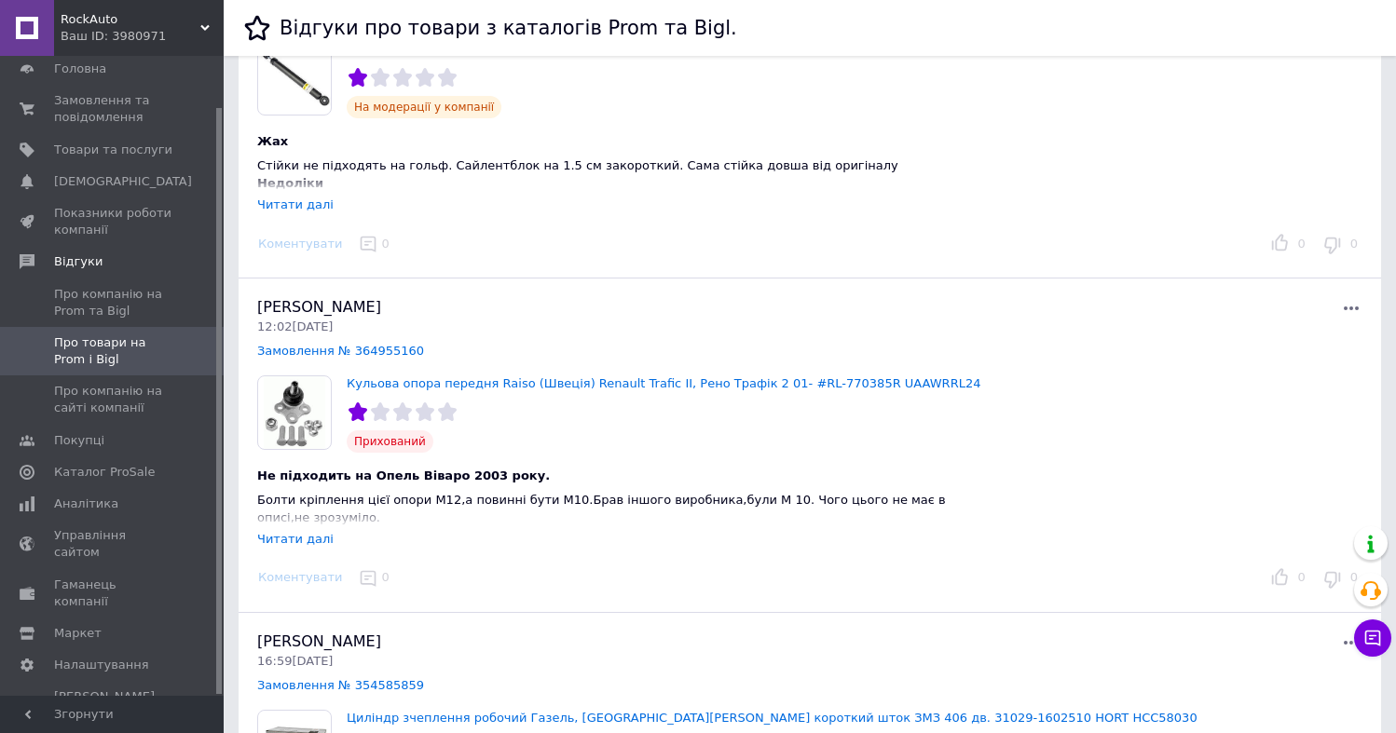
scroll to position [280, 0]
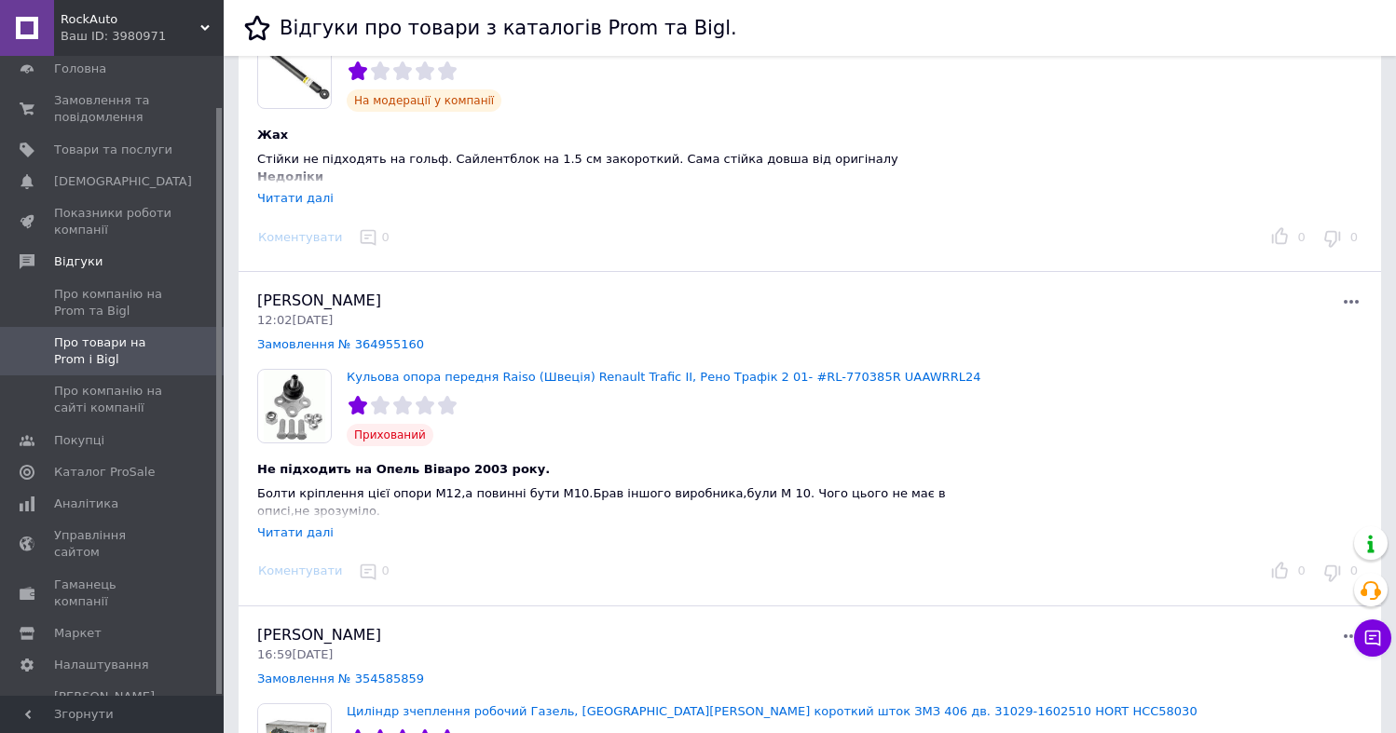
click at [294, 540] on div "Читати далі" at bounding box center [295, 533] width 76 height 14
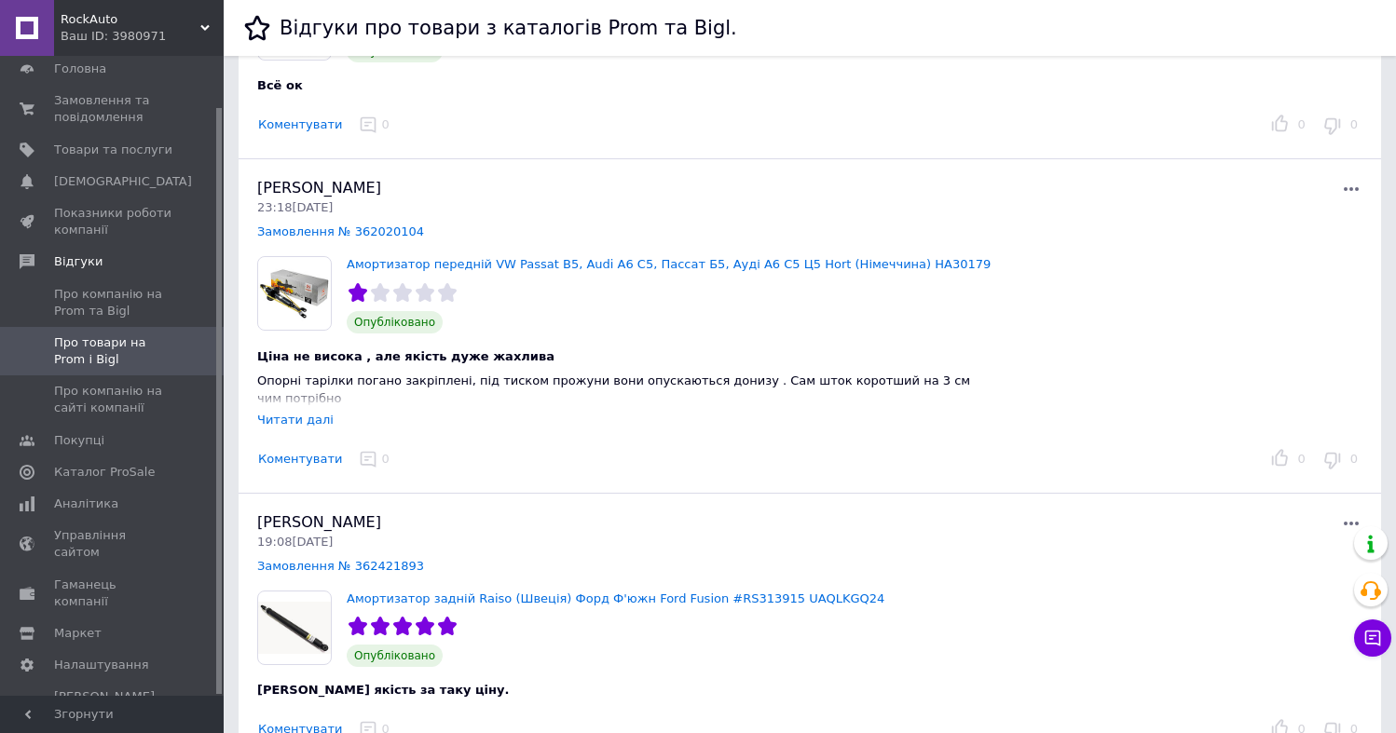
scroll to position [2143, 0]
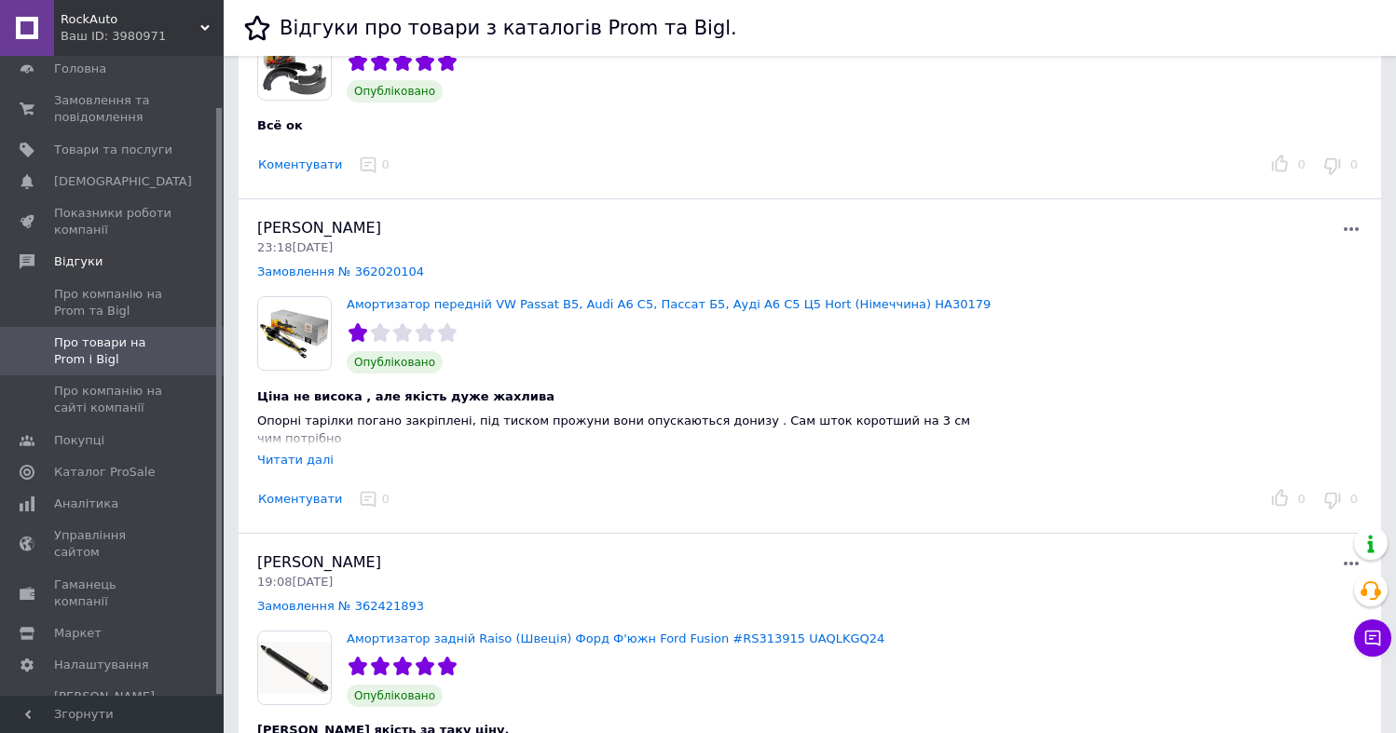
click at [292, 453] on div "Читати далі" at bounding box center [295, 460] width 76 height 14
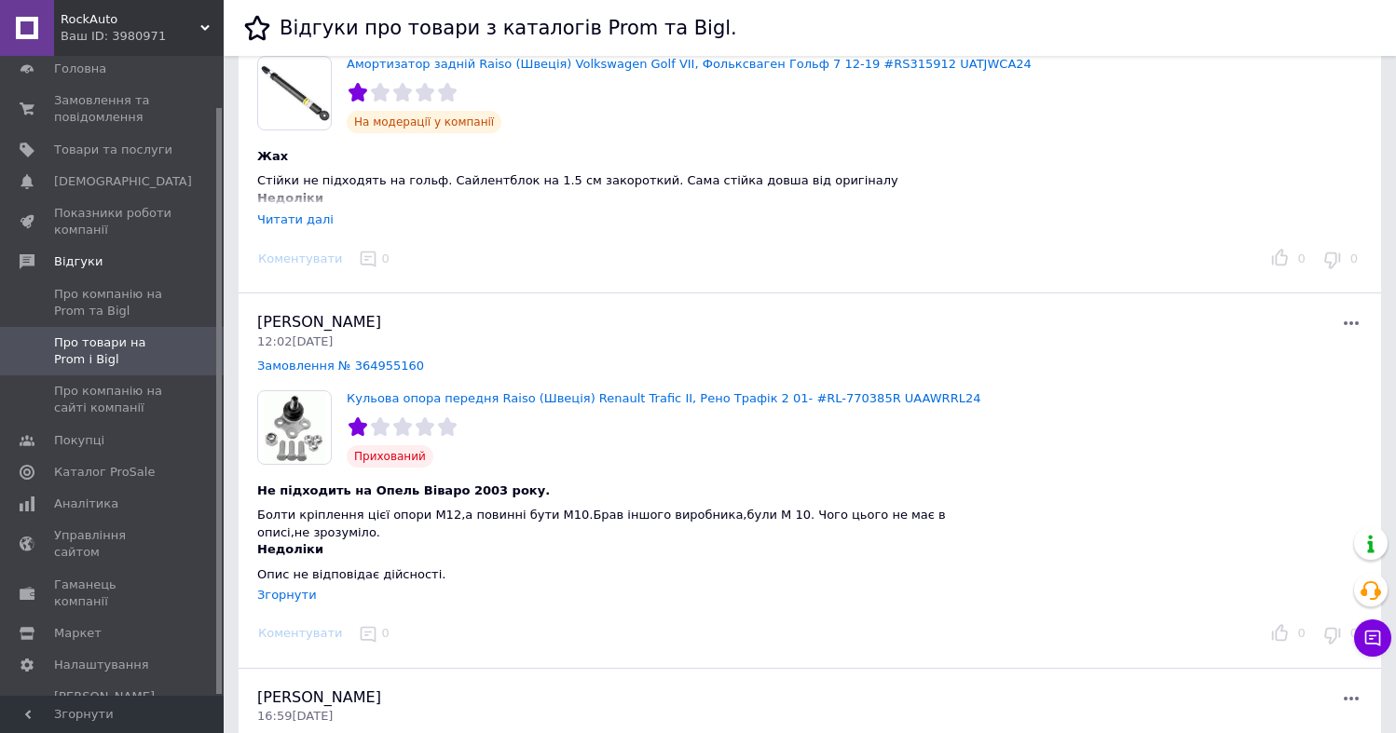
scroll to position [280, 0]
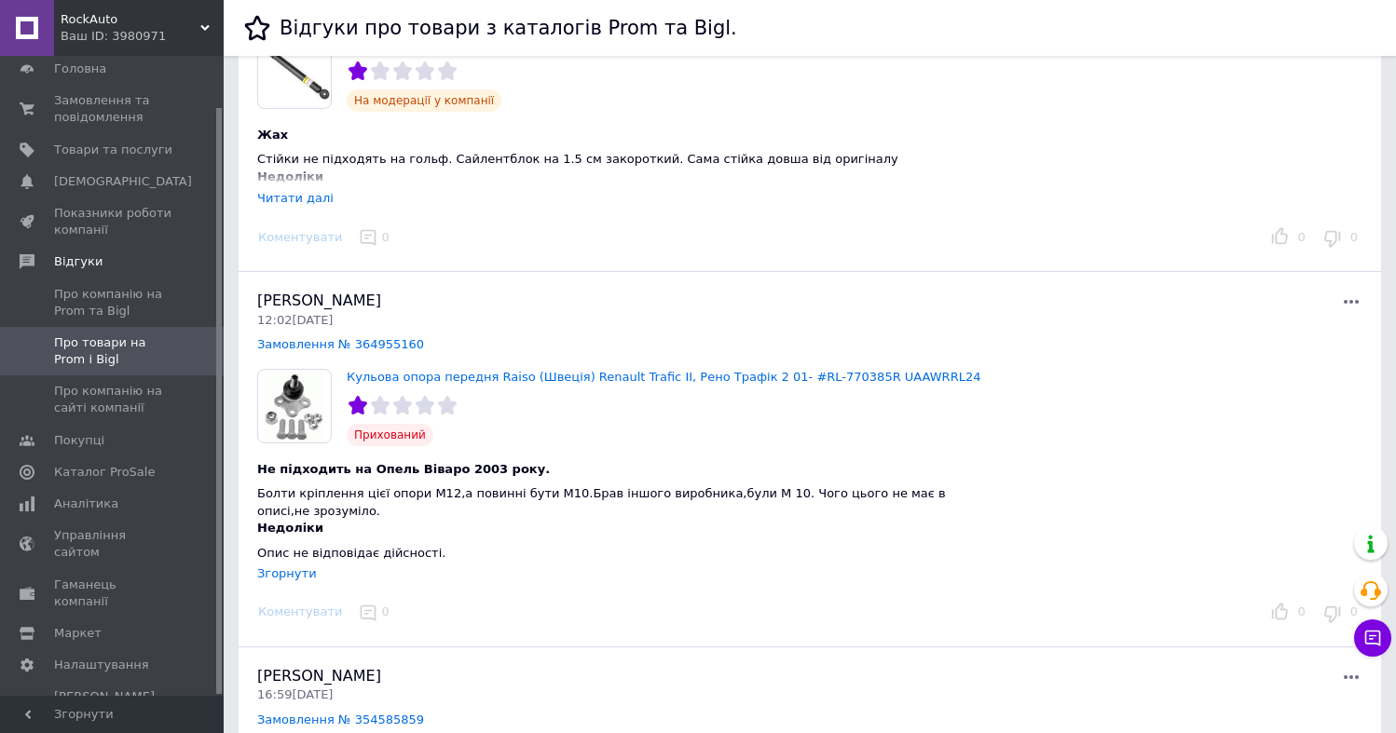
click at [1340, 296] on icon at bounding box center [1351, 302] width 22 height 22
click at [966, 279] on div "Виктор Зварич 12:02, 12.10.25 Замовлення № 364955160 Подивитись Оскаржити Посил…" at bounding box center [810, 460] width 1142 height 376
click at [287, 205] on div "Читати далі" at bounding box center [295, 198] width 76 height 14
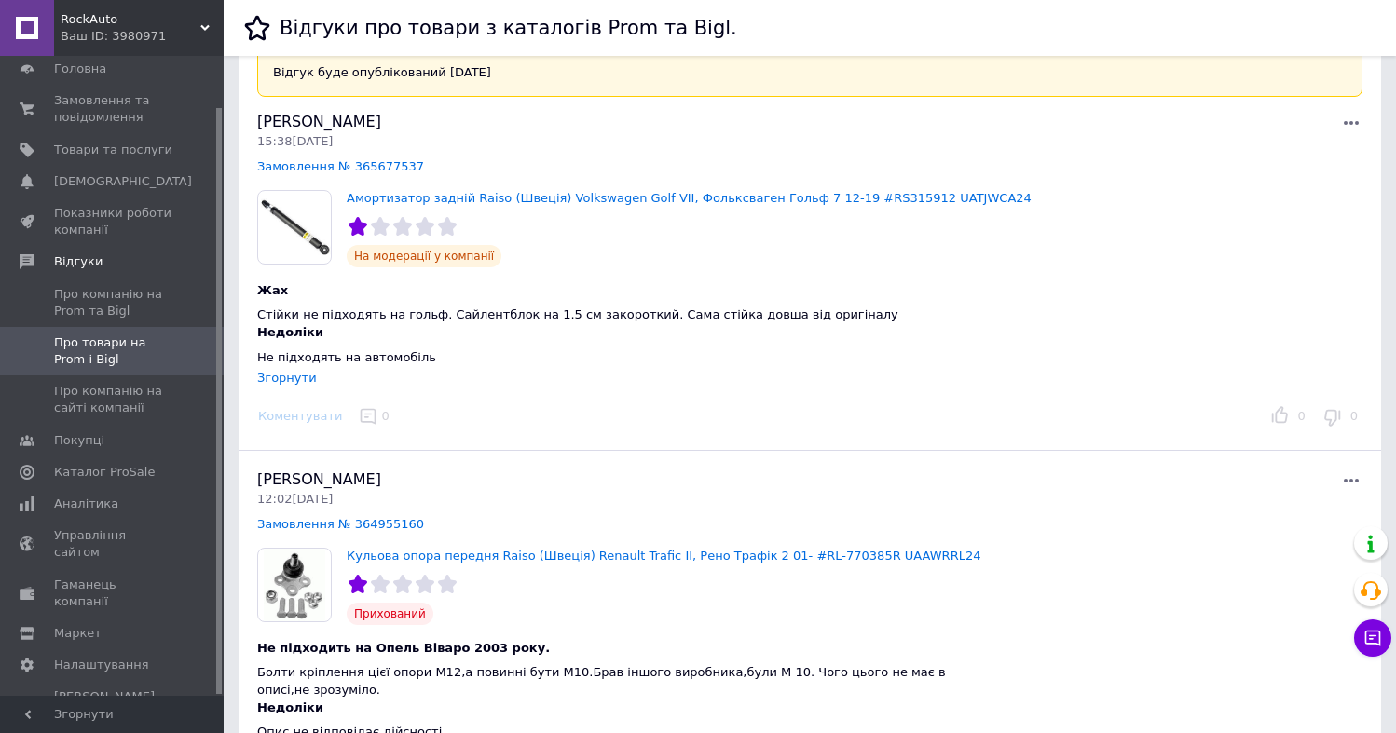
scroll to position [0, 0]
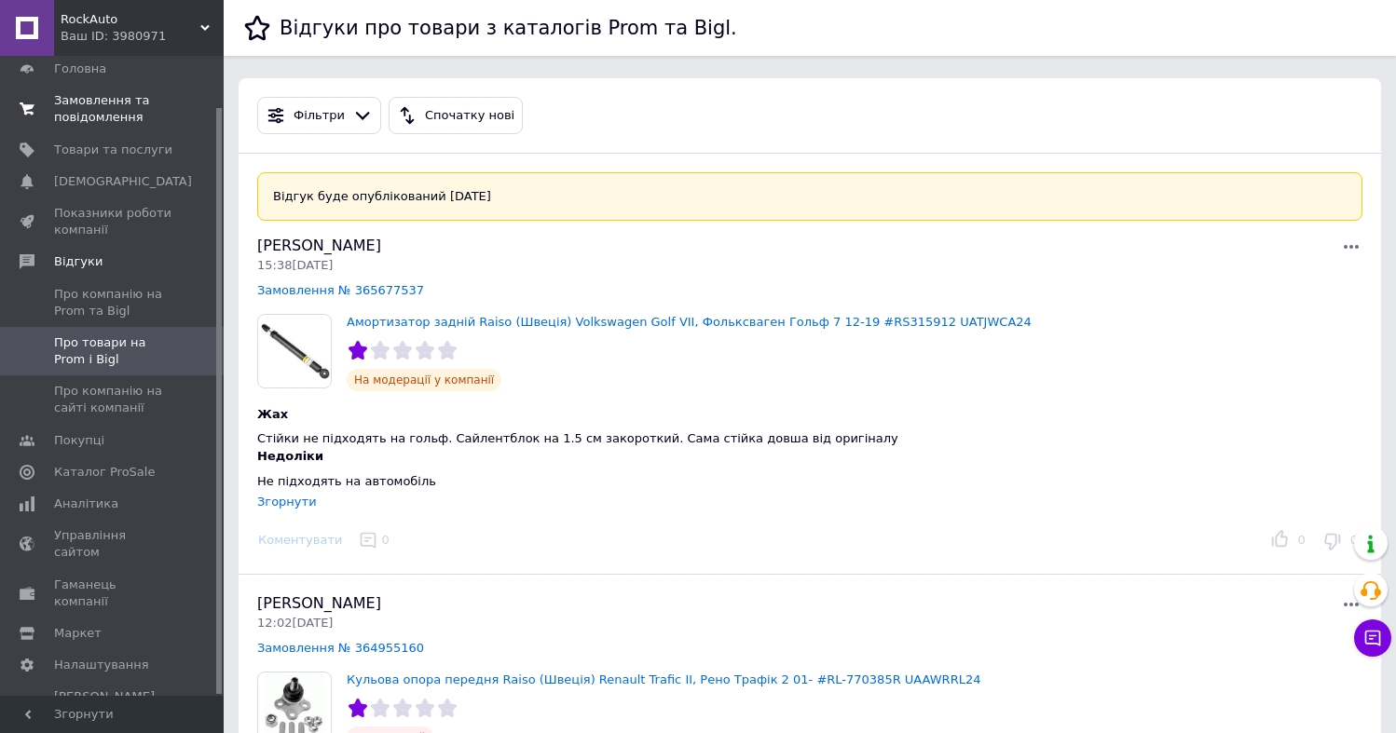
click at [119, 125] on span "Замовлення та повідомлення" at bounding box center [113, 109] width 118 height 34
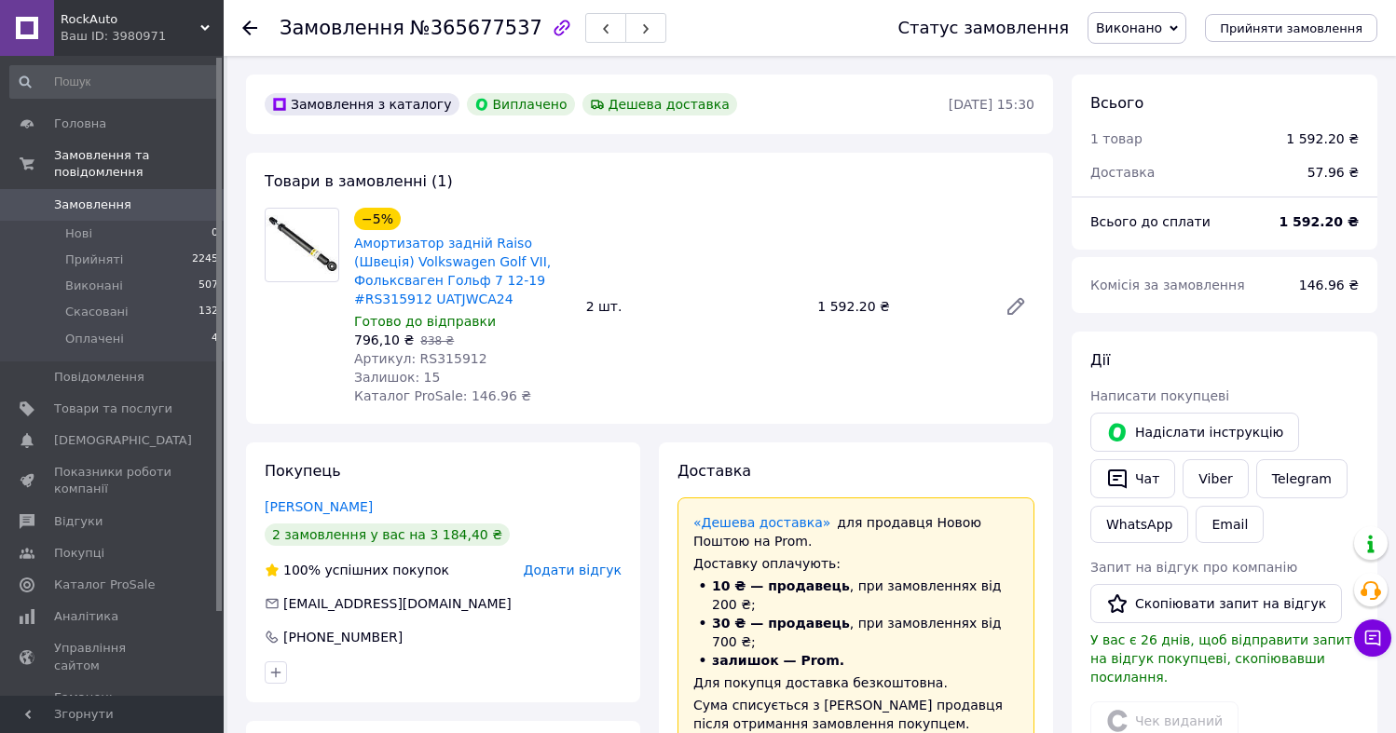
scroll to position [153, 0]
drag, startPoint x: 663, startPoint y: 586, endPoint x: 661, endPoint y: 595, distance: 9.5
